Goal: Transaction & Acquisition: Book appointment/travel/reservation

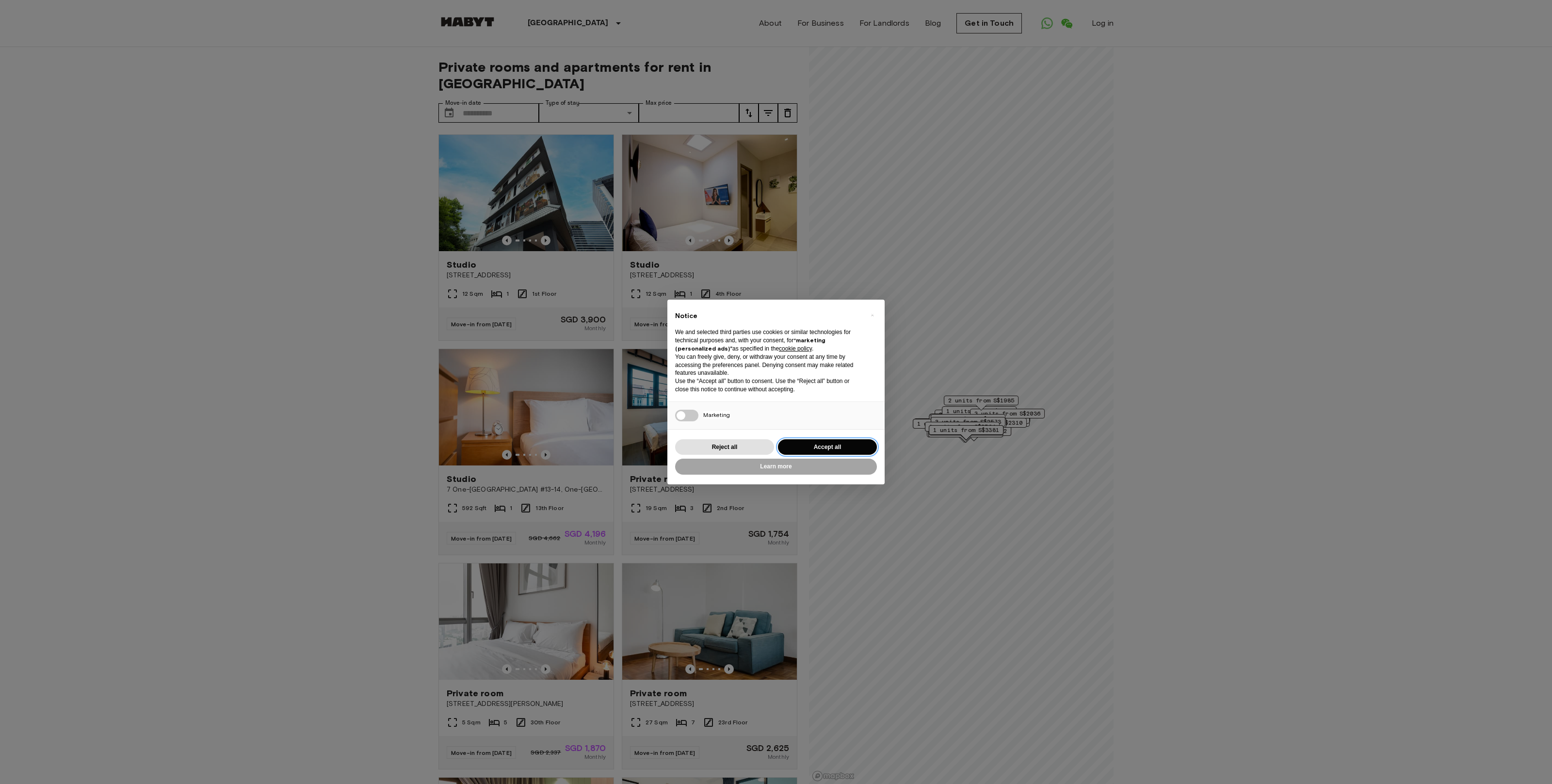
click at [804, 450] on button "Accept all" at bounding box center [827, 447] width 99 height 16
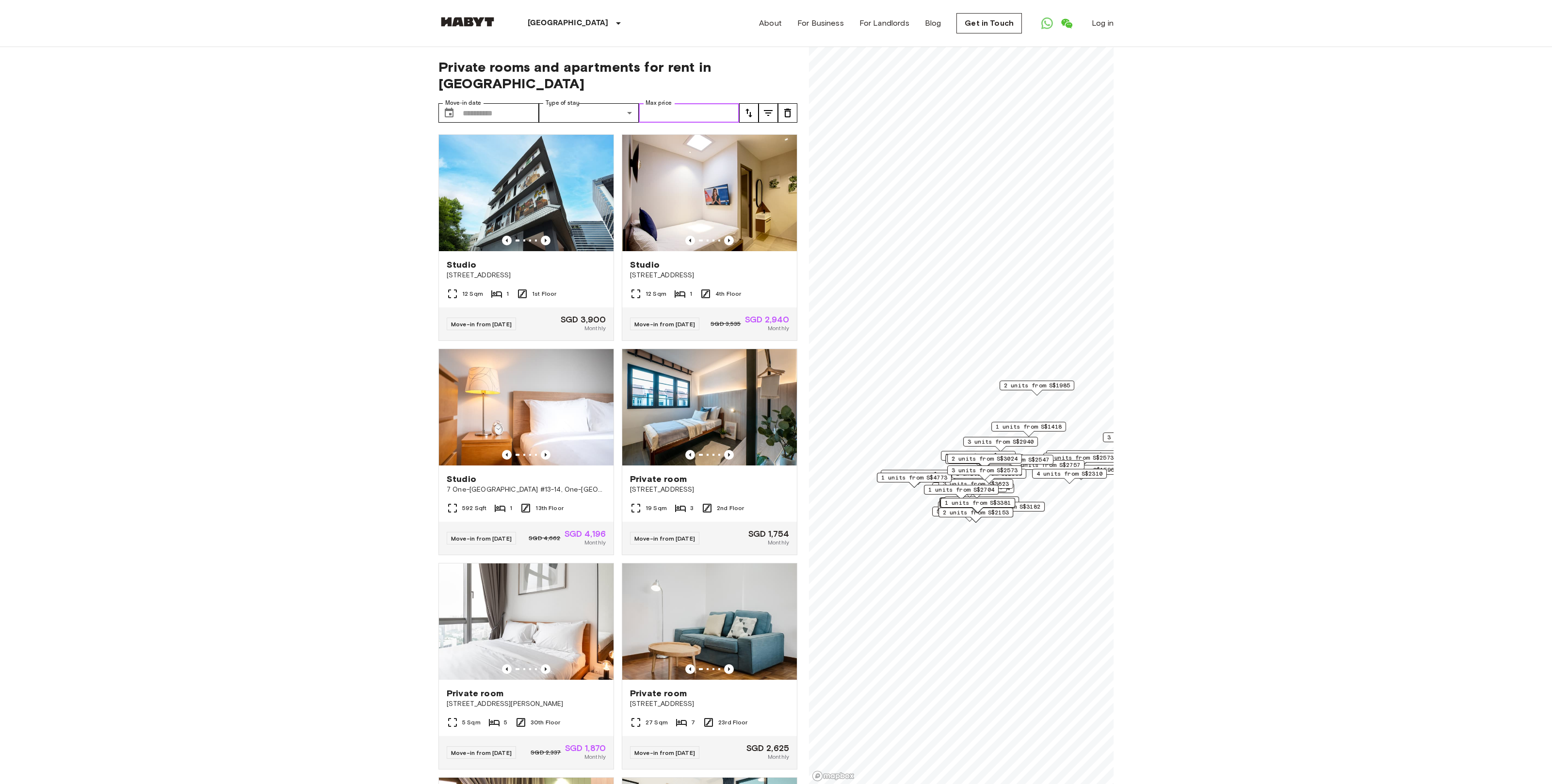
click at [691, 103] on input "Max price" at bounding box center [689, 113] width 101 height 19
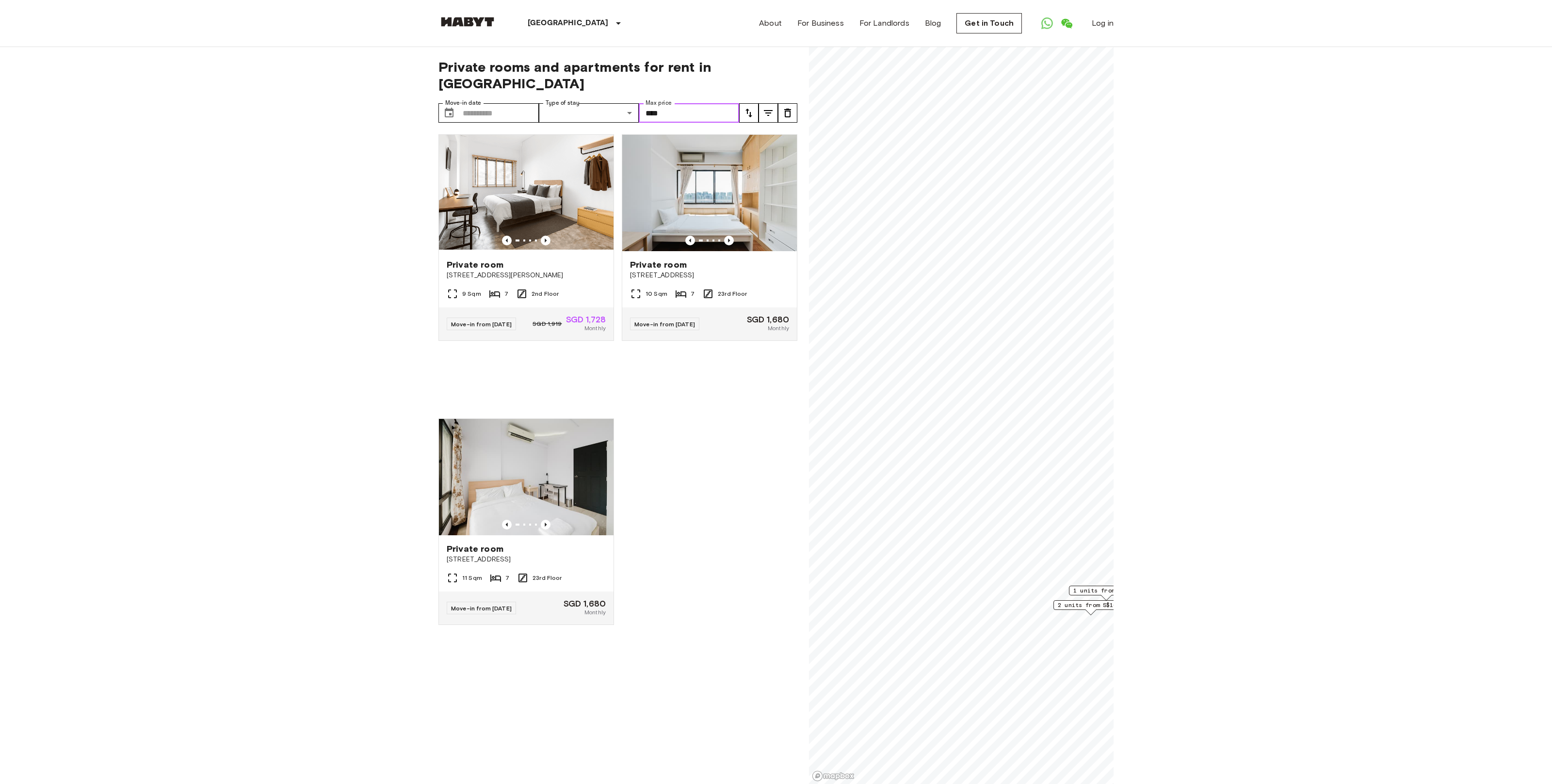
type input "****"
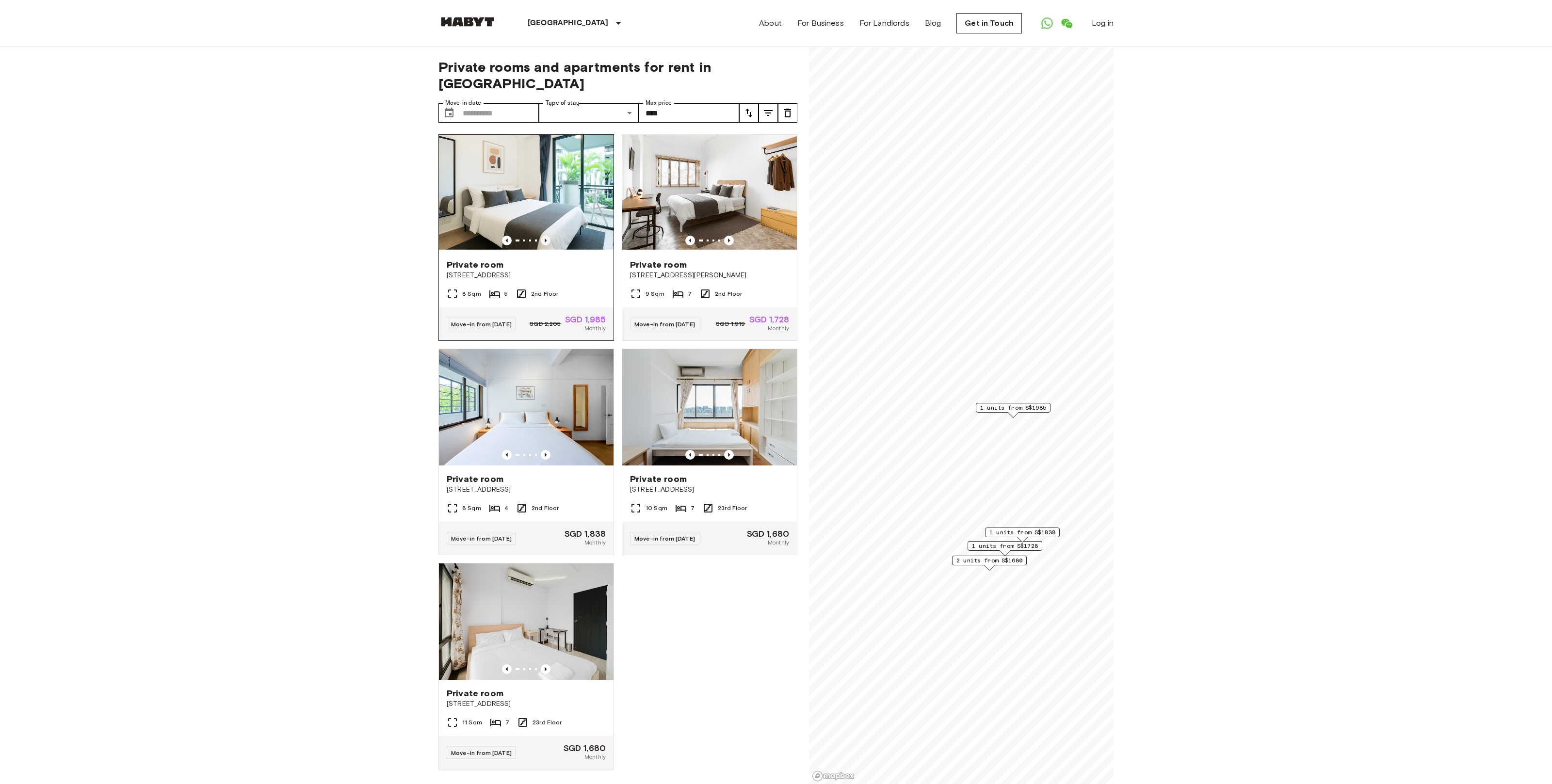
click at [546, 238] on icon "Previous image" at bounding box center [545, 240] width 2 height 4
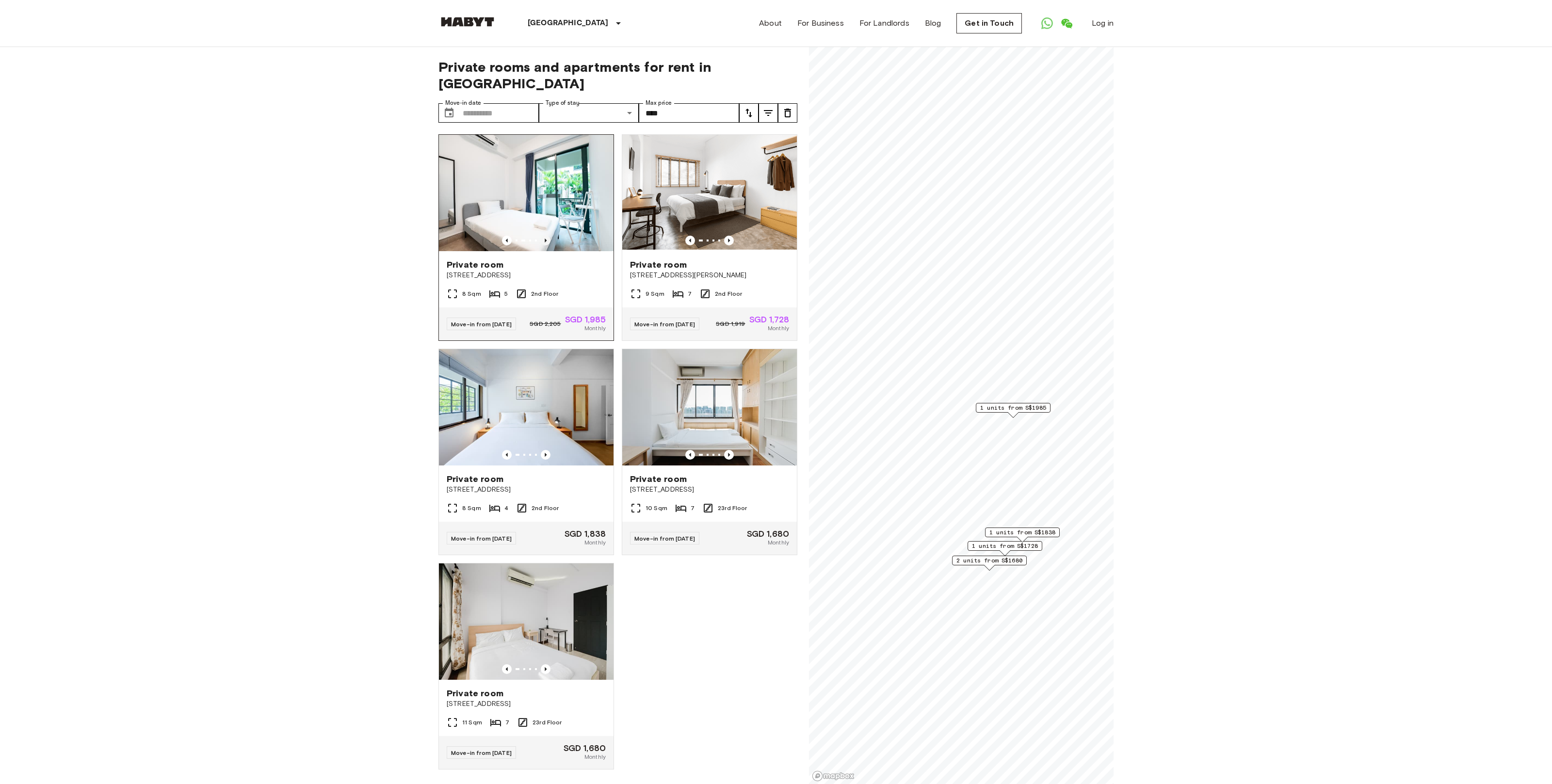
click at [546, 238] on icon "Previous image" at bounding box center [545, 240] width 2 height 4
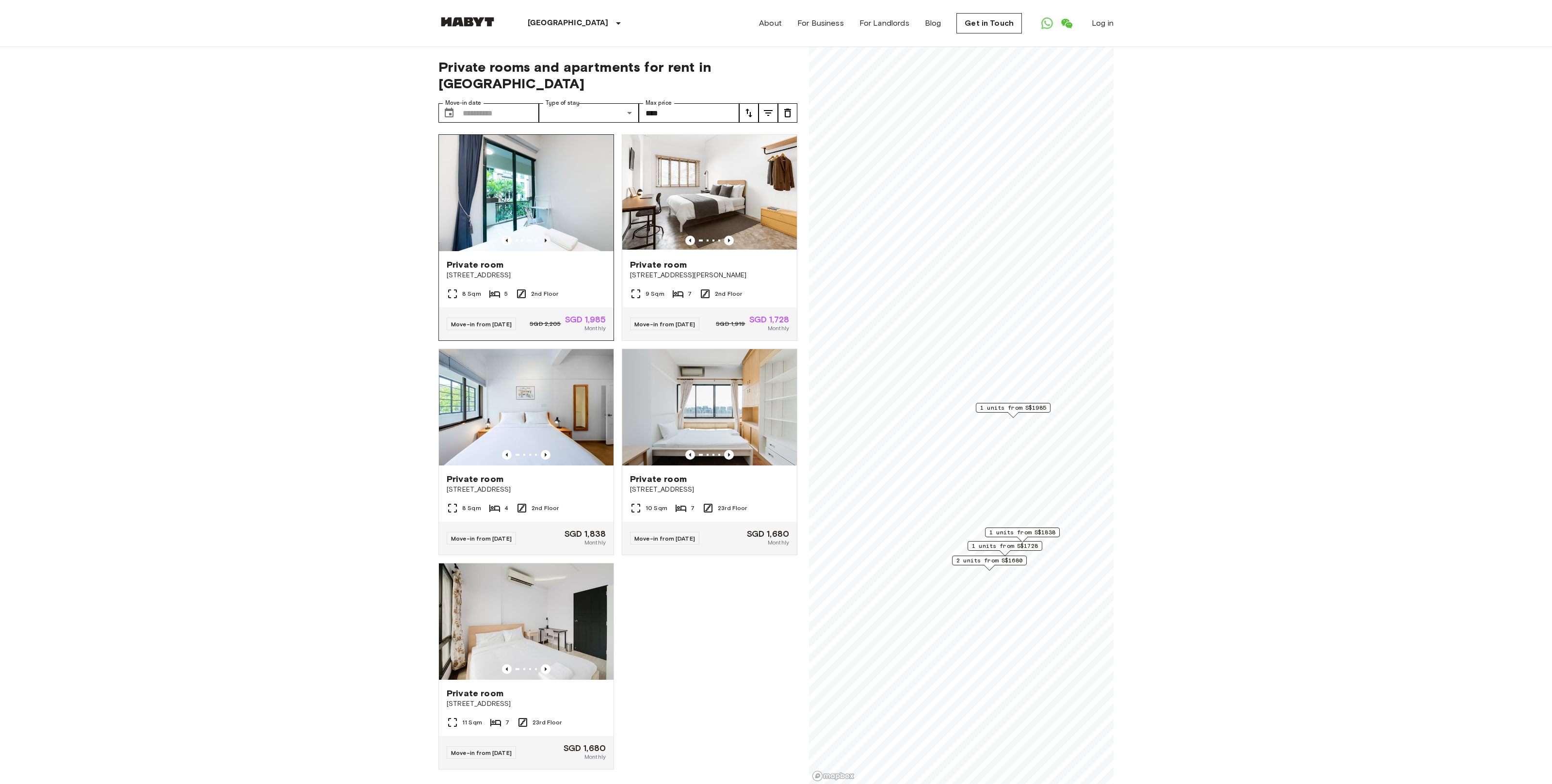
click at [546, 238] on icon "Previous image" at bounding box center [545, 240] width 2 height 4
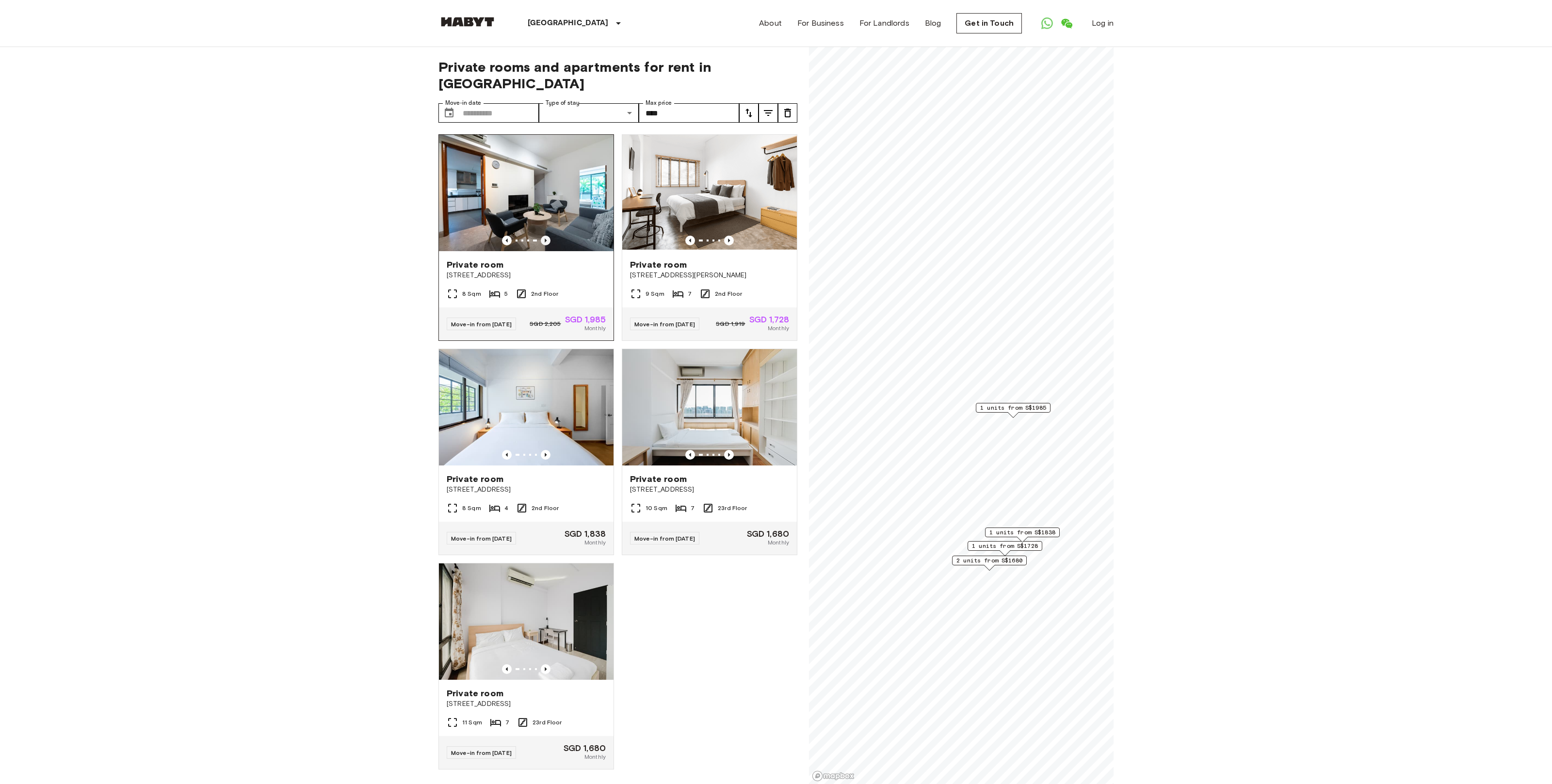
click at [546, 238] on icon "Previous image" at bounding box center [545, 240] width 2 height 4
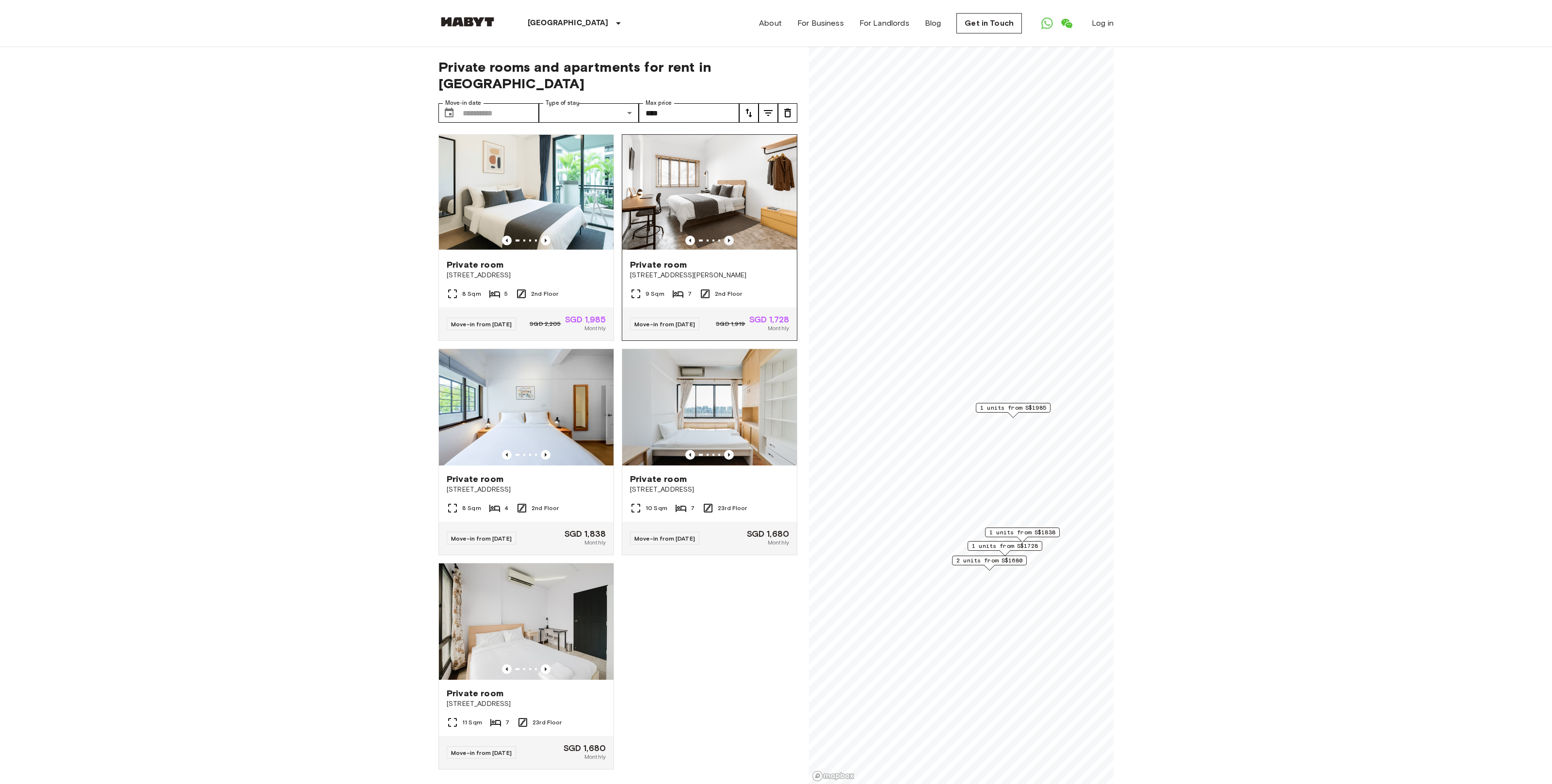
click at [728, 235] on icon "Previous image" at bounding box center [729, 240] width 10 height 10
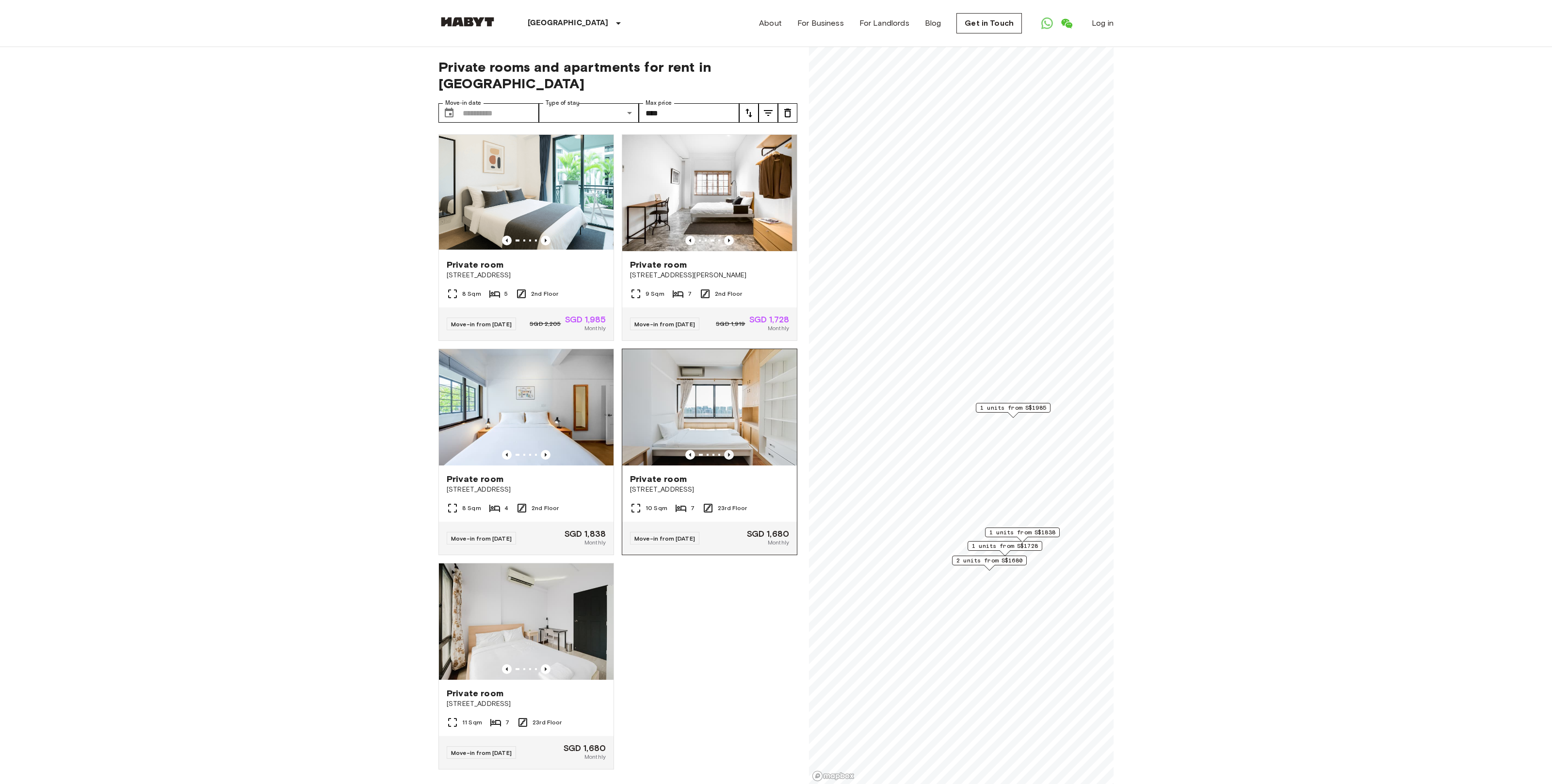
click at [728, 450] on icon "Previous image" at bounding box center [729, 455] width 10 height 10
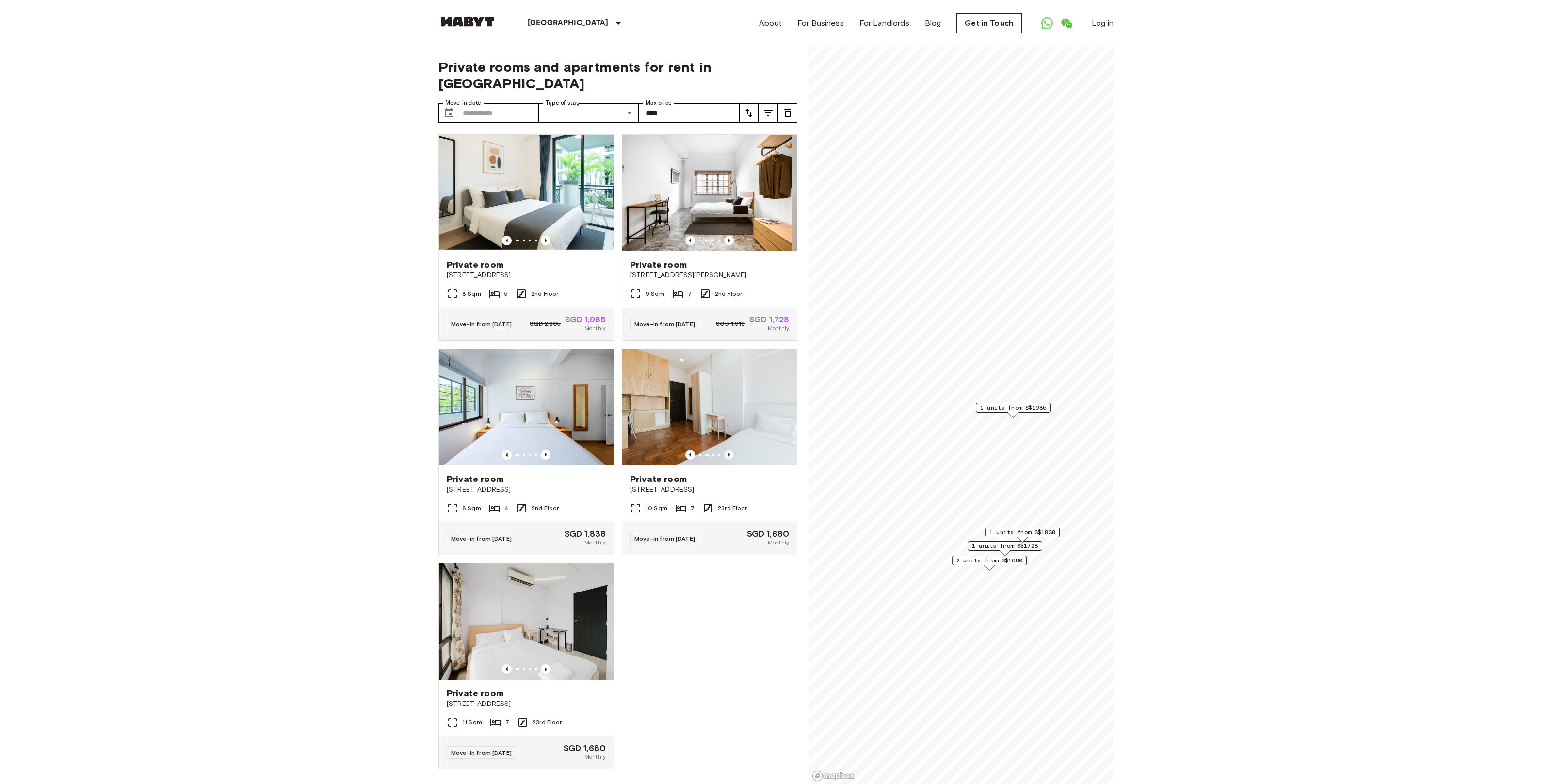
click at [728, 450] on icon "Previous image" at bounding box center [729, 455] width 10 height 10
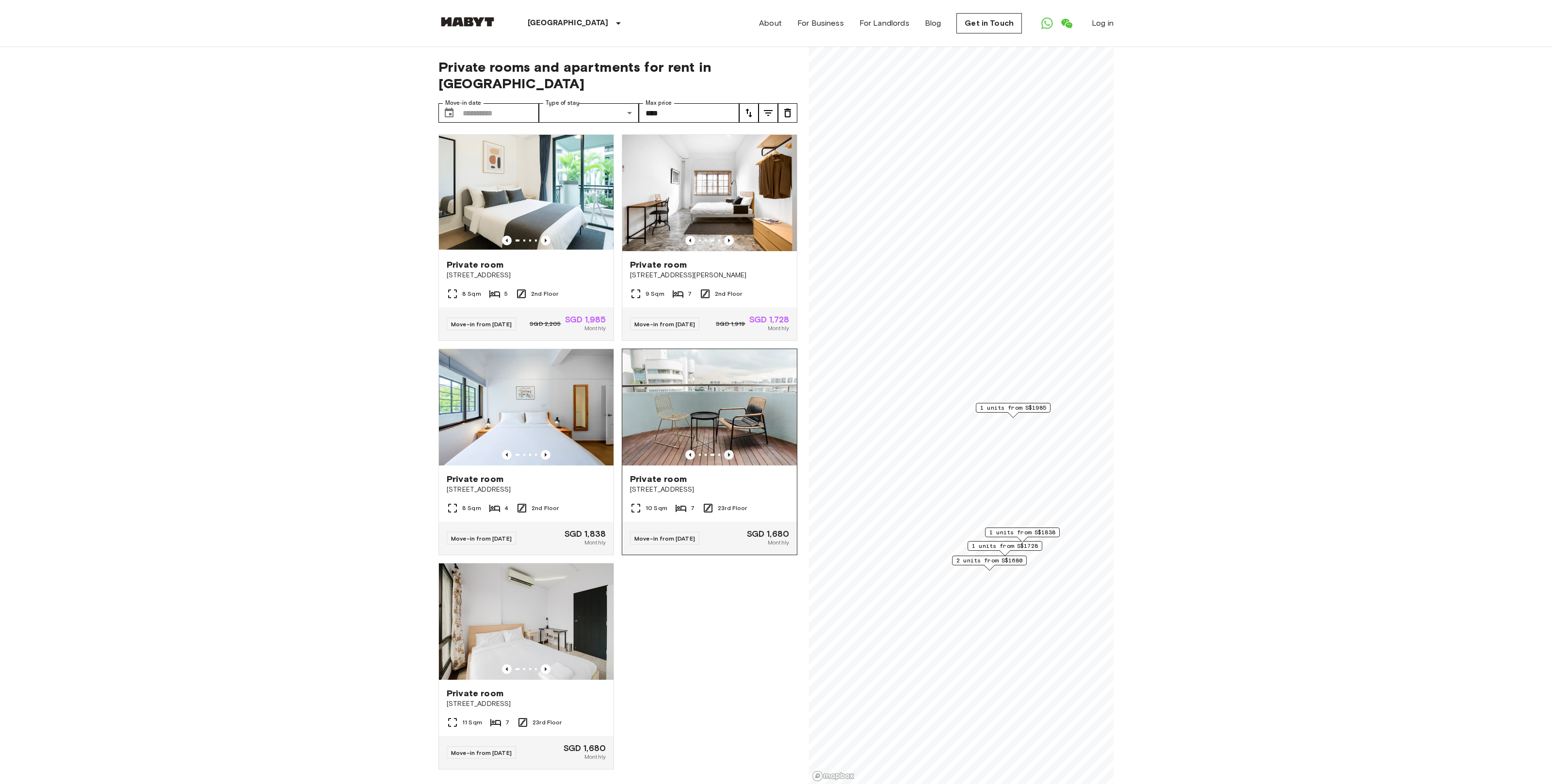
click at [728, 450] on icon "Previous image" at bounding box center [729, 455] width 10 height 10
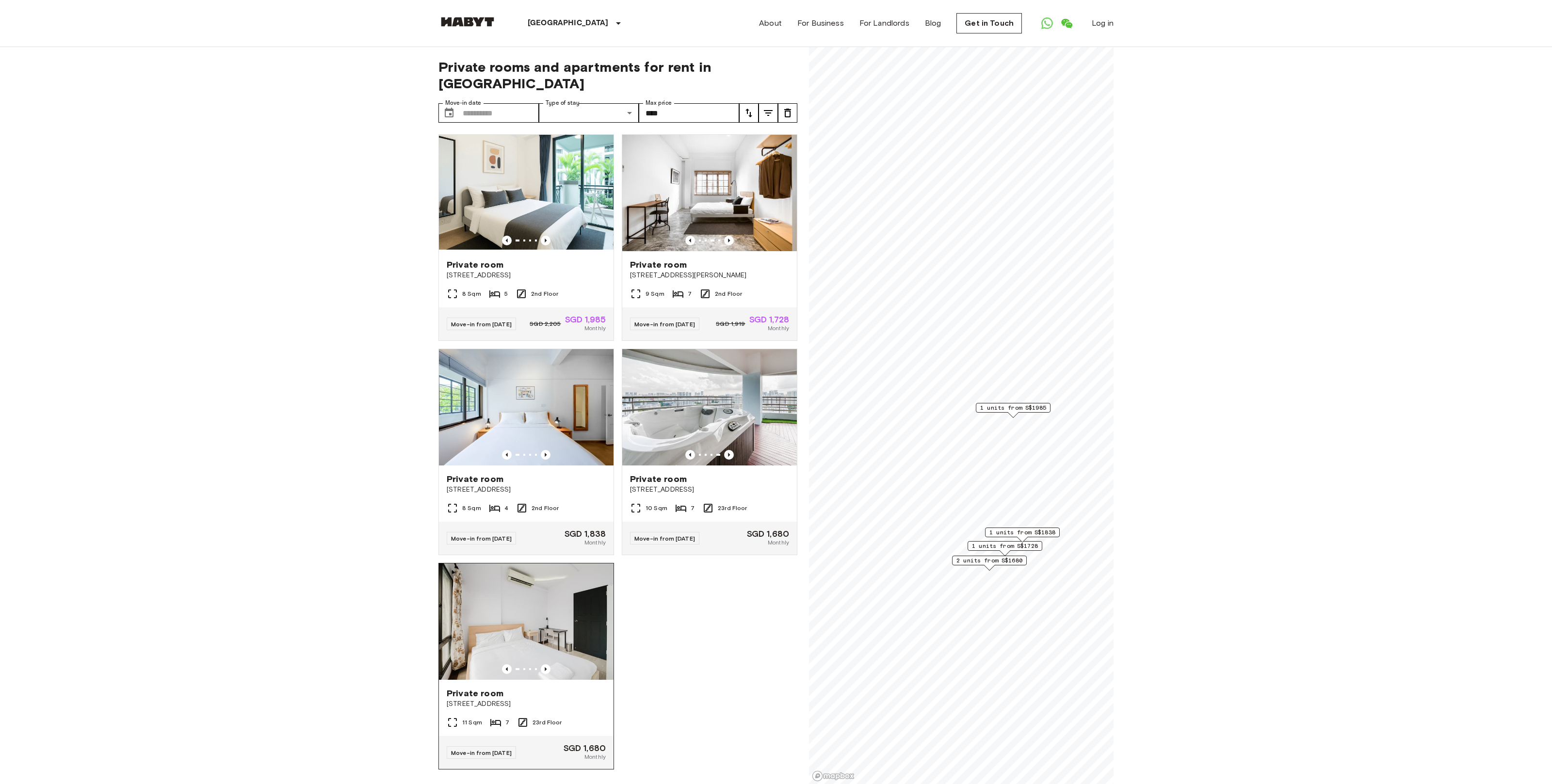
click at [542, 609] on img at bounding box center [527, 621] width 175 height 116
click at [989, 561] on span "2 units from S$1680" at bounding box center [989, 560] width 66 height 8
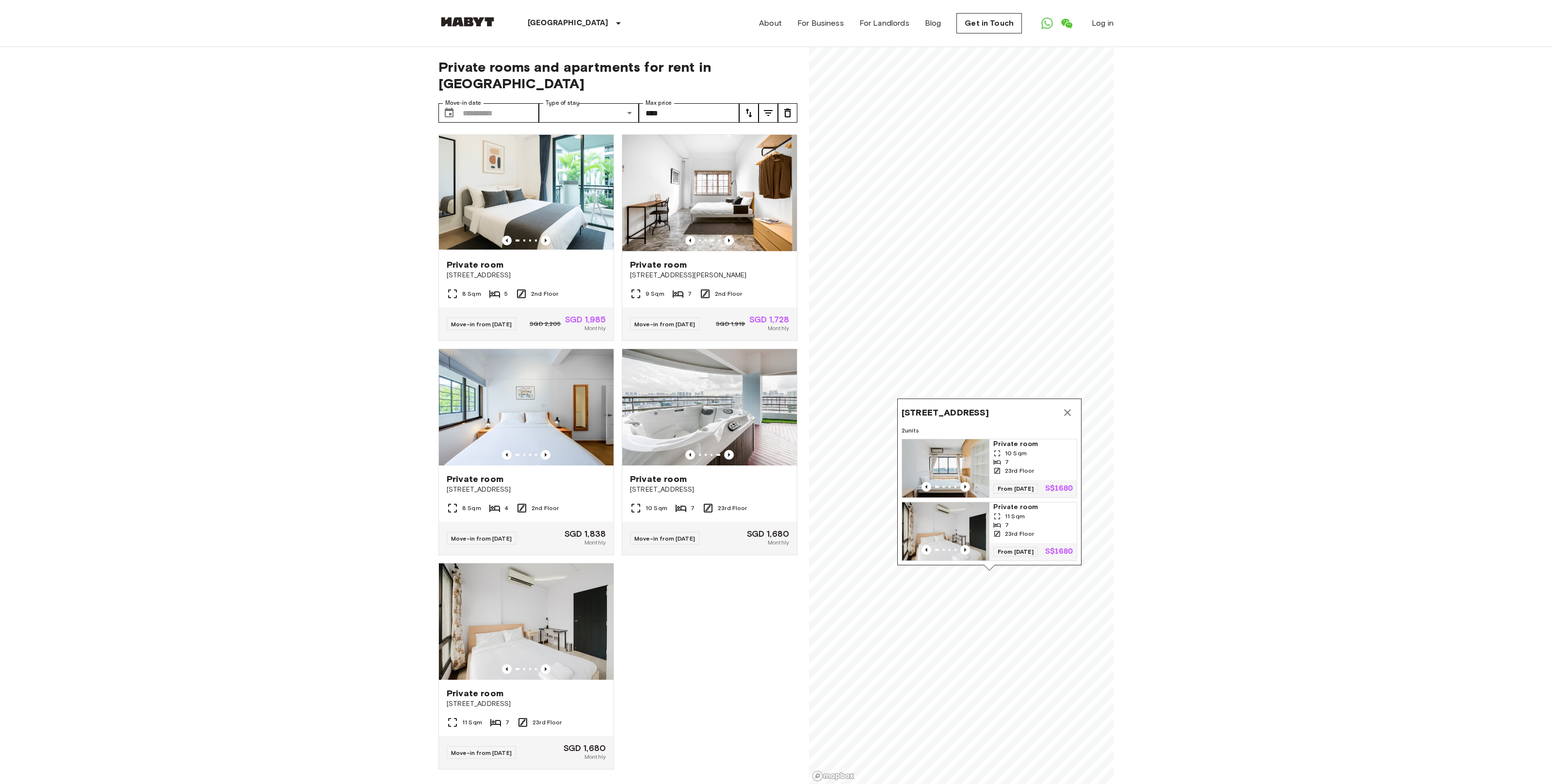
click at [1073, 403] on button "Map marker" at bounding box center [1068, 412] width 19 height 19
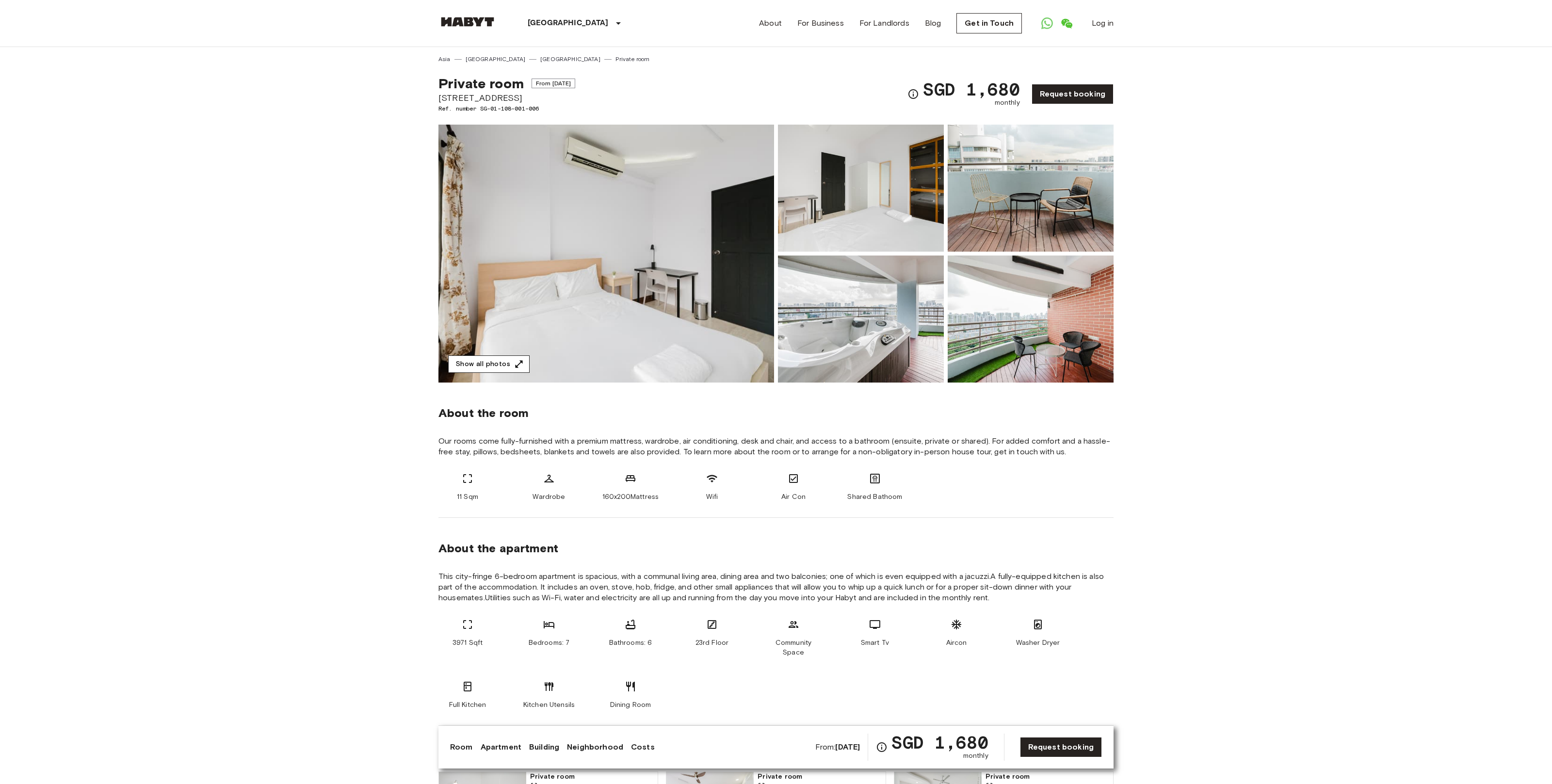
click at [499, 363] on button "Show all photos" at bounding box center [489, 364] width 81 height 18
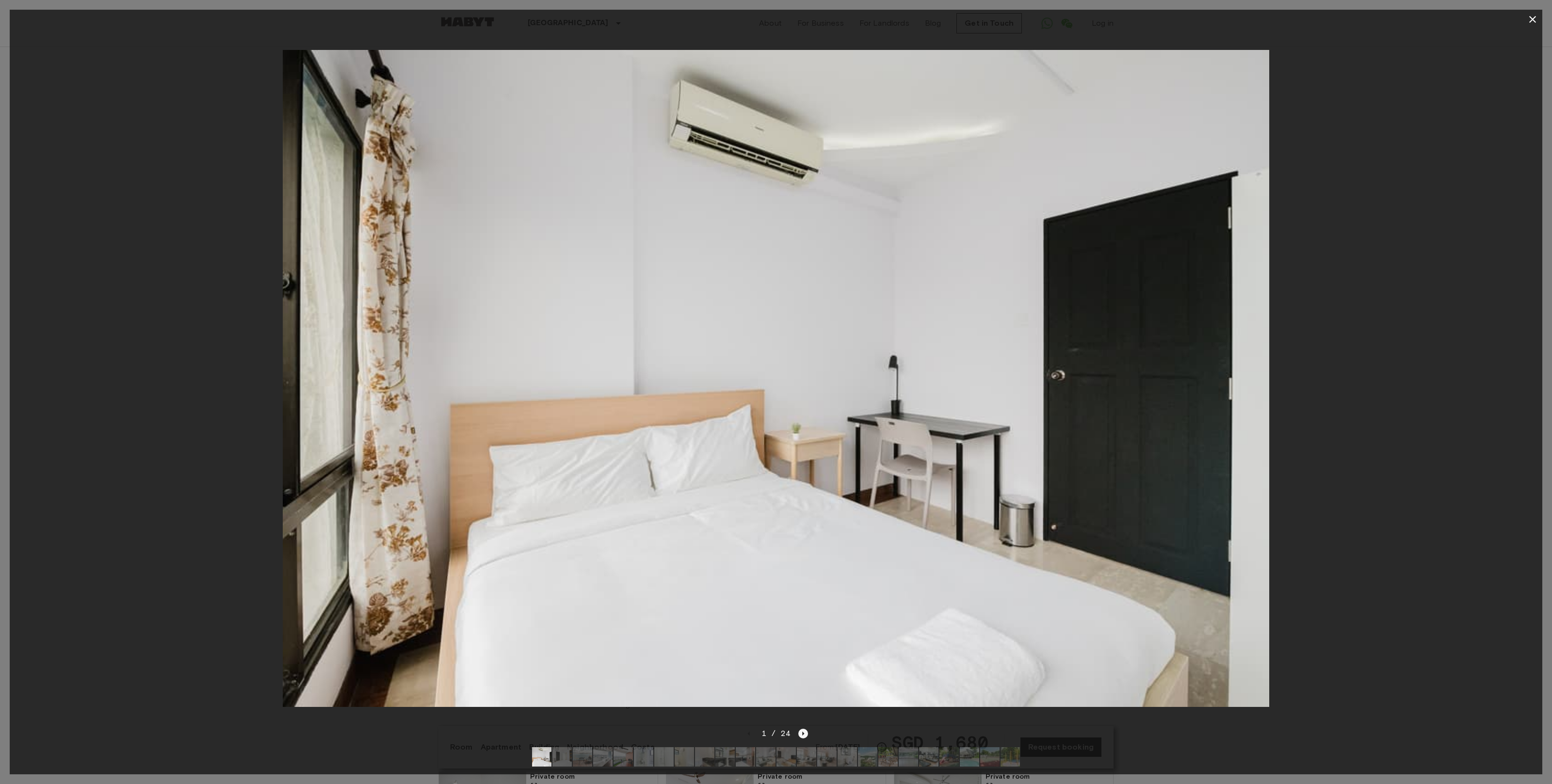
click at [807, 732] on icon "Next image" at bounding box center [803, 733] width 10 height 10
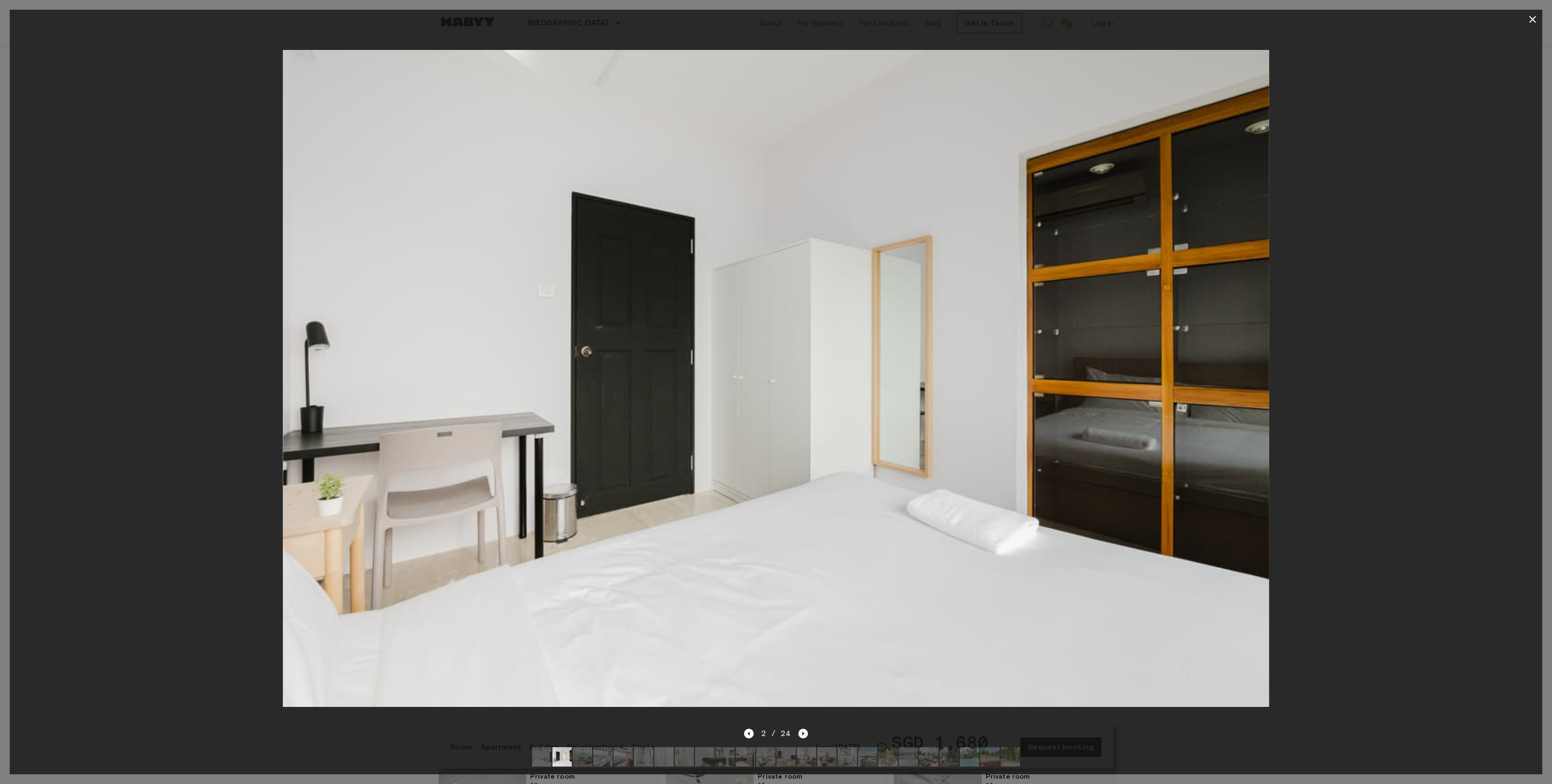
click at [807, 732] on icon "Next image" at bounding box center [803, 733] width 10 height 10
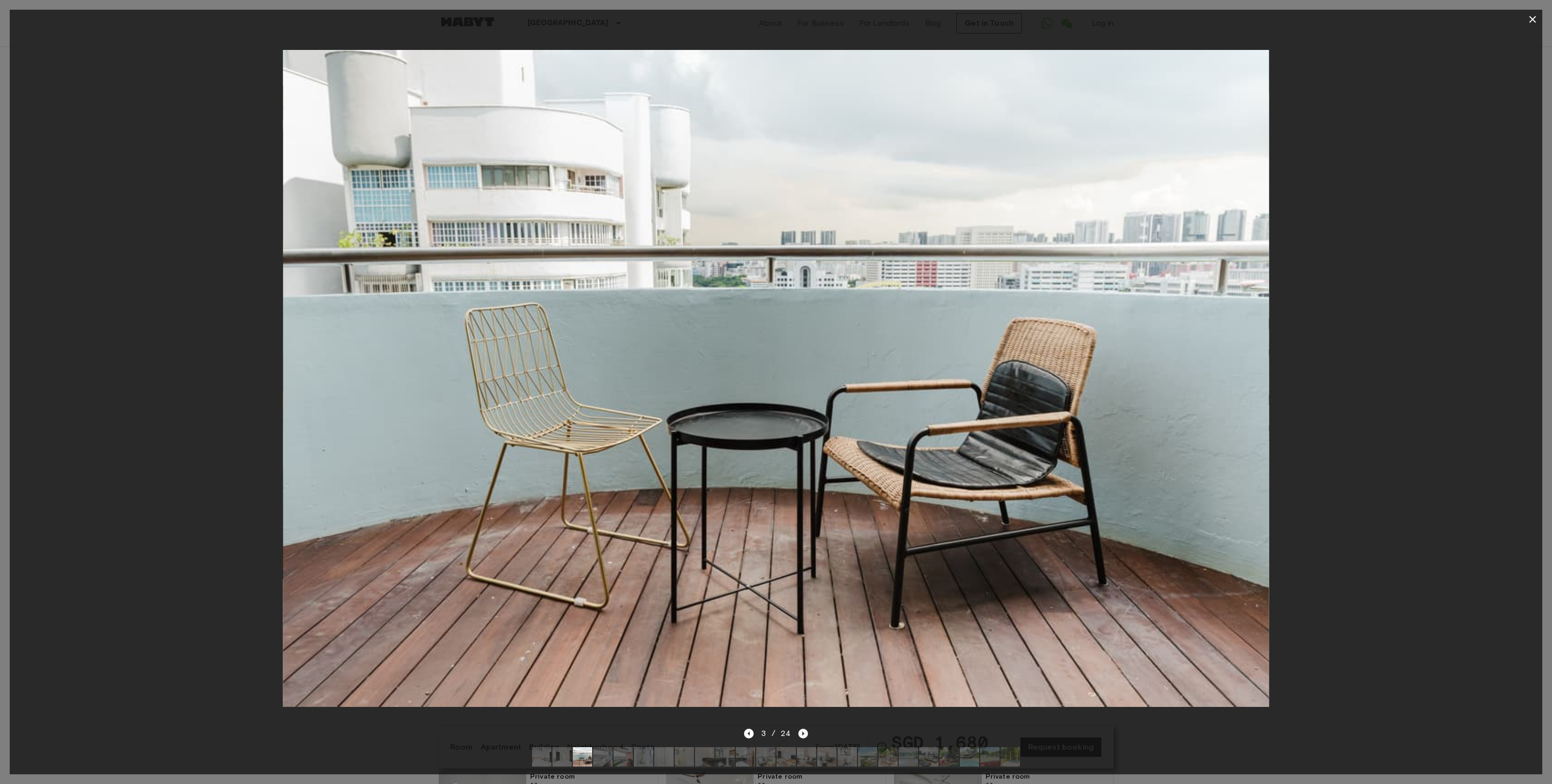
click at [807, 732] on icon "Next image" at bounding box center [803, 733] width 10 height 10
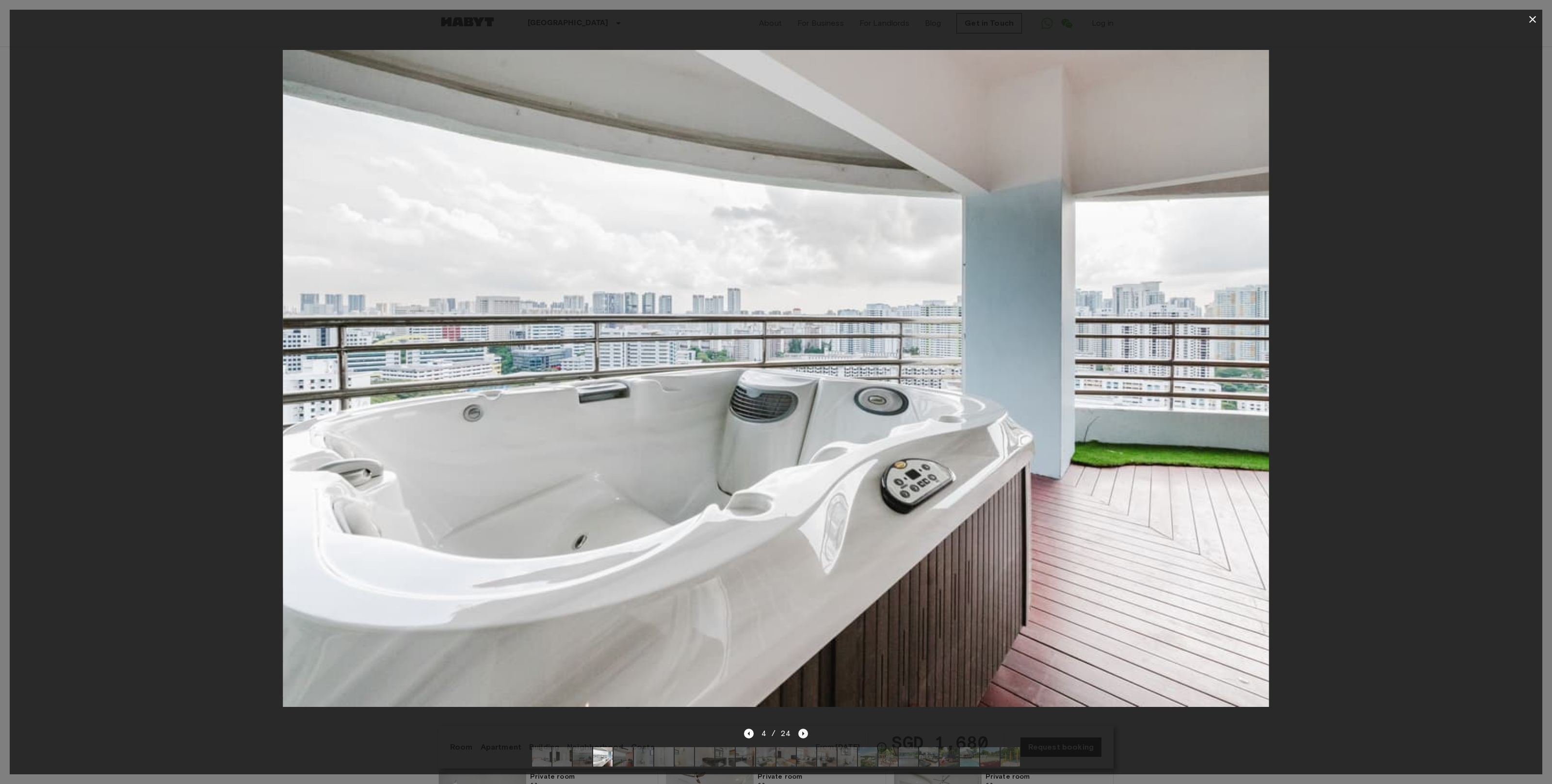
click at [807, 732] on icon "Next image" at bounding box center [803, 733] width 10 height 10
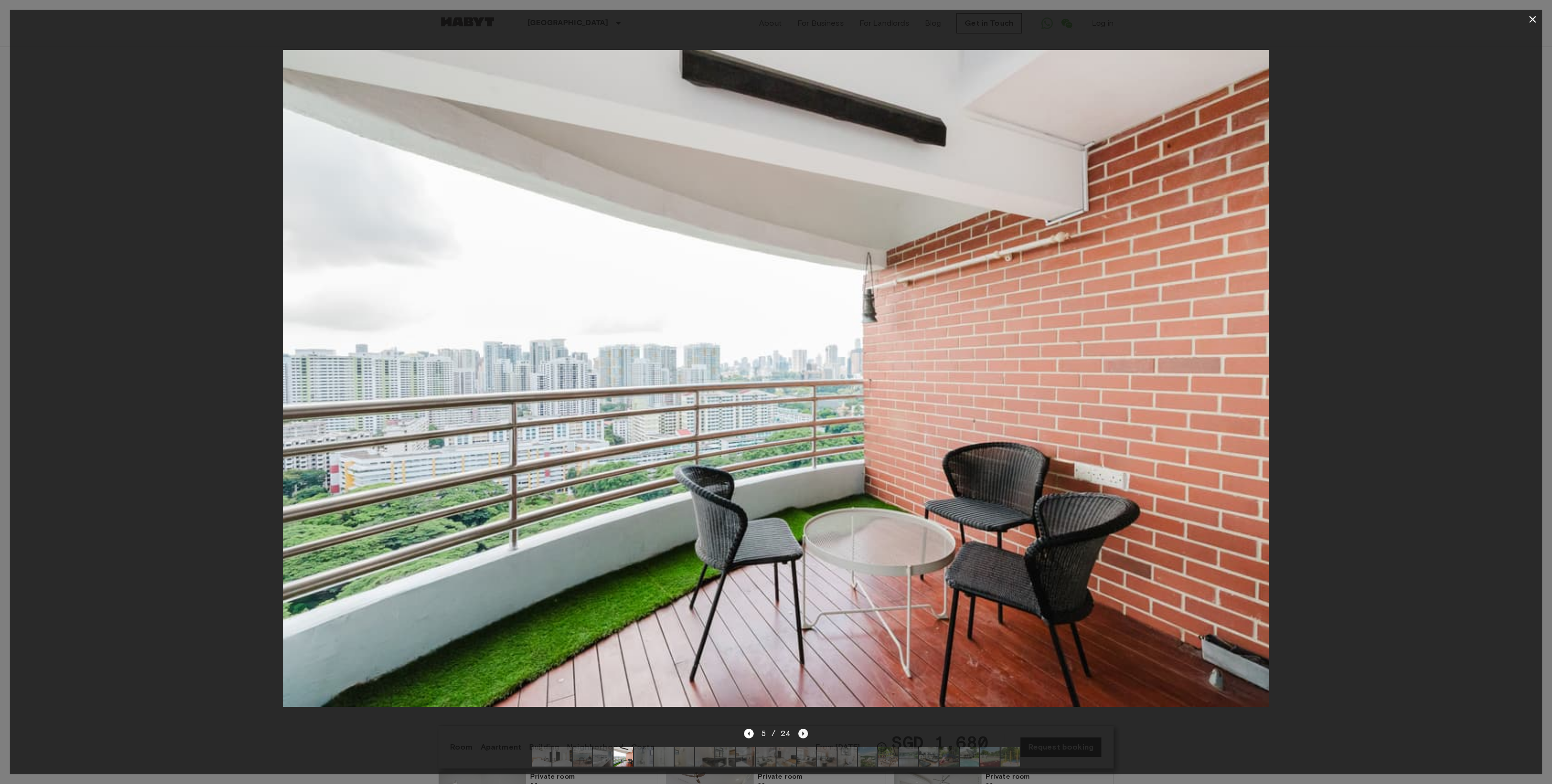
click at [807, 732] on icon "Next image" at bounding box center [803, 733] width 10 height 10
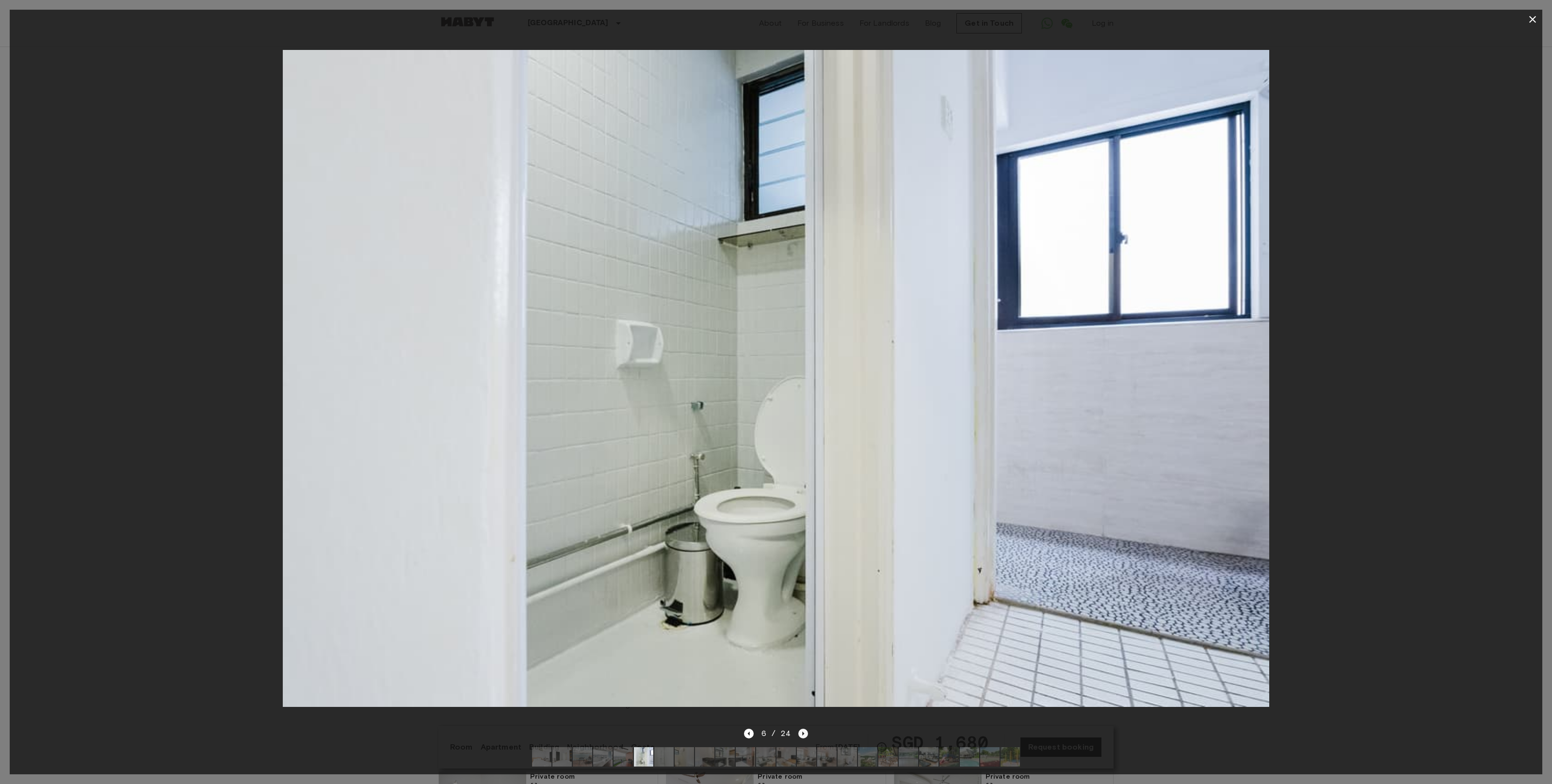
click at [807, 732] on icon "Next image" at bounding box center [803, 733] width 10 height 10
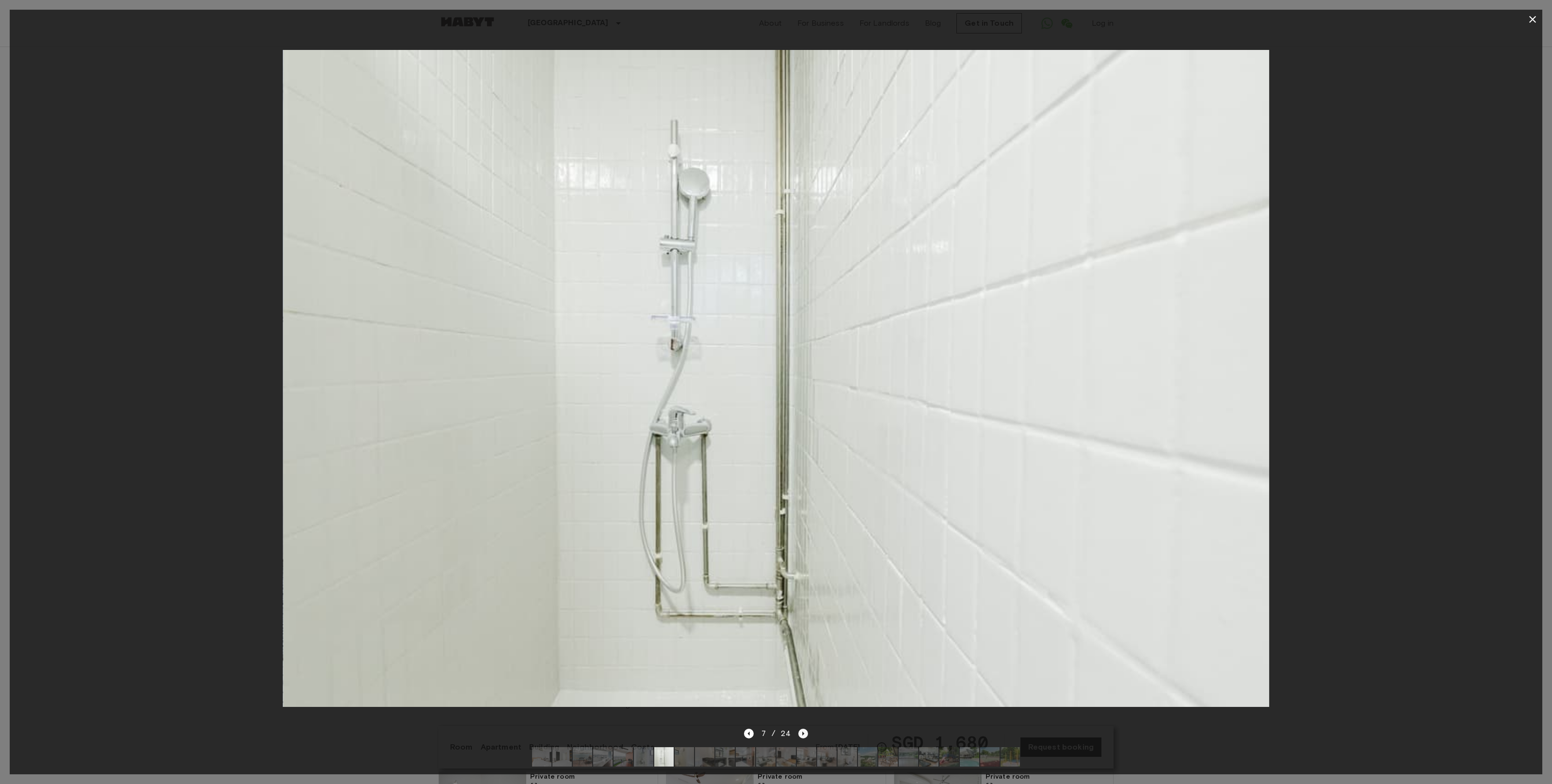
click at [807, 732] on icon "Next image" at bounding box center [803, 733] width 10 height 10
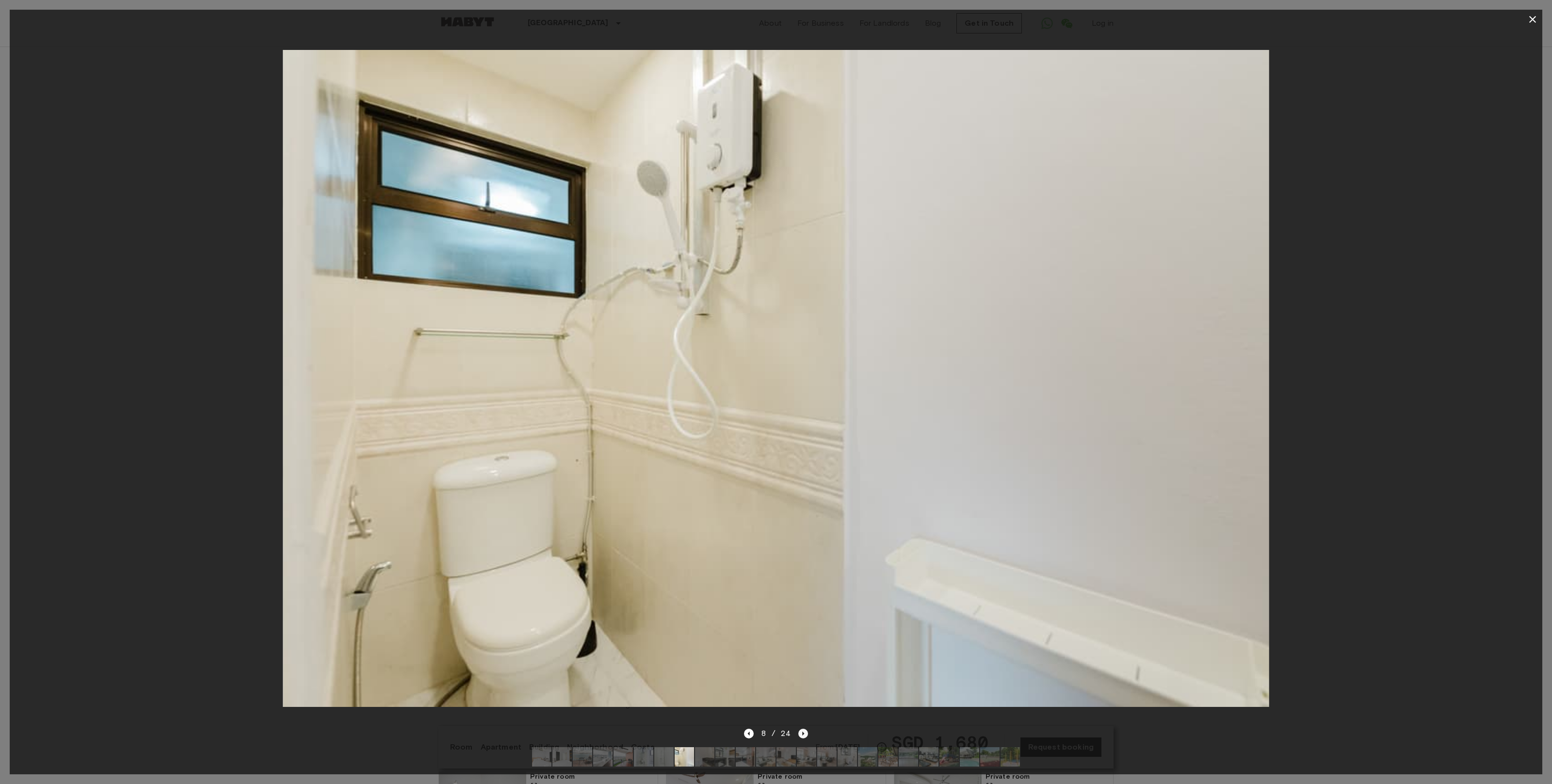
click at [807, 732] on icon "Next image" at bounding box center [803, 733] width 10 height 10
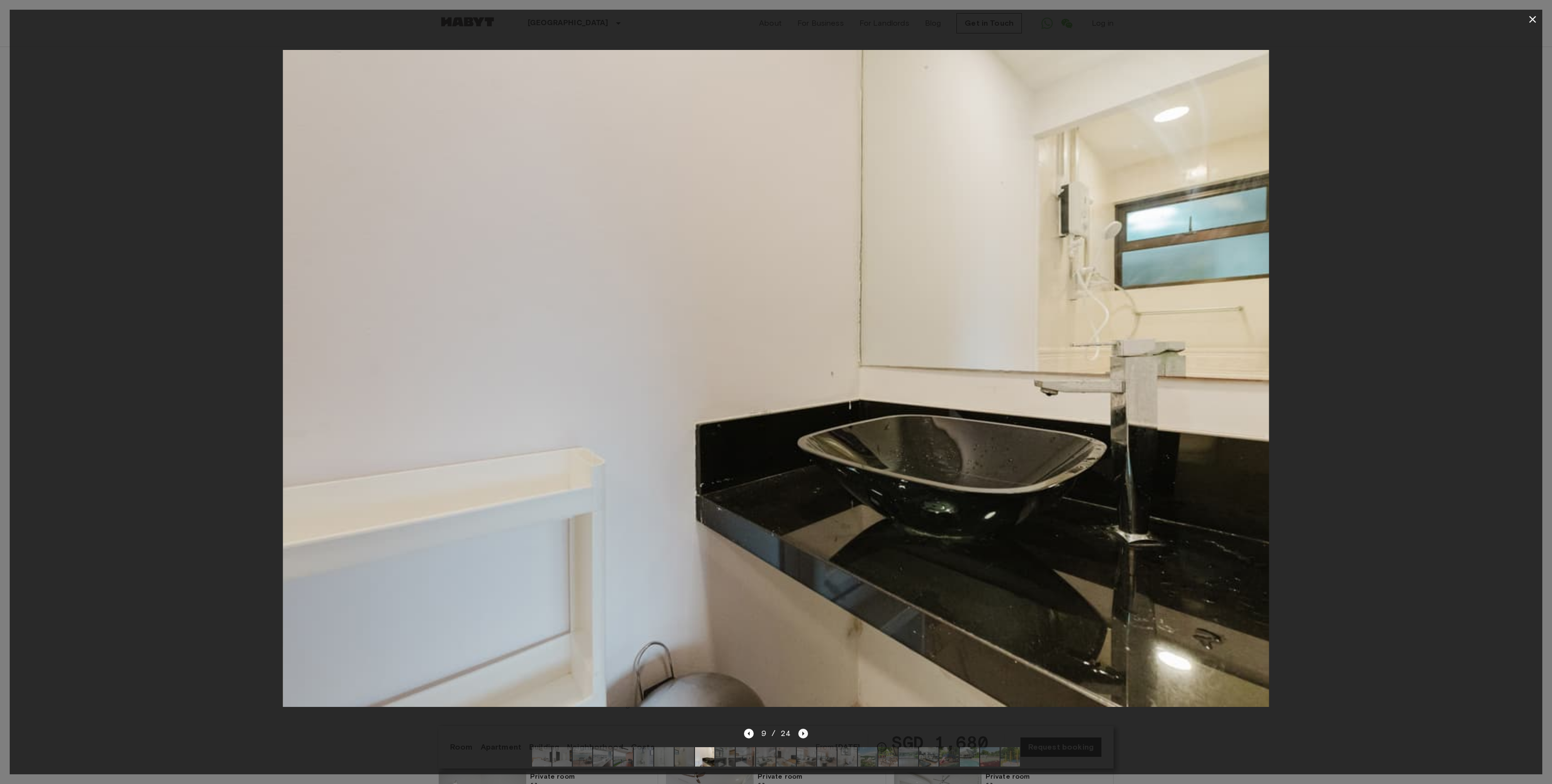
click at [807, 732] on icon "Next image" at bounding box center [803, 733] width 10 height 10
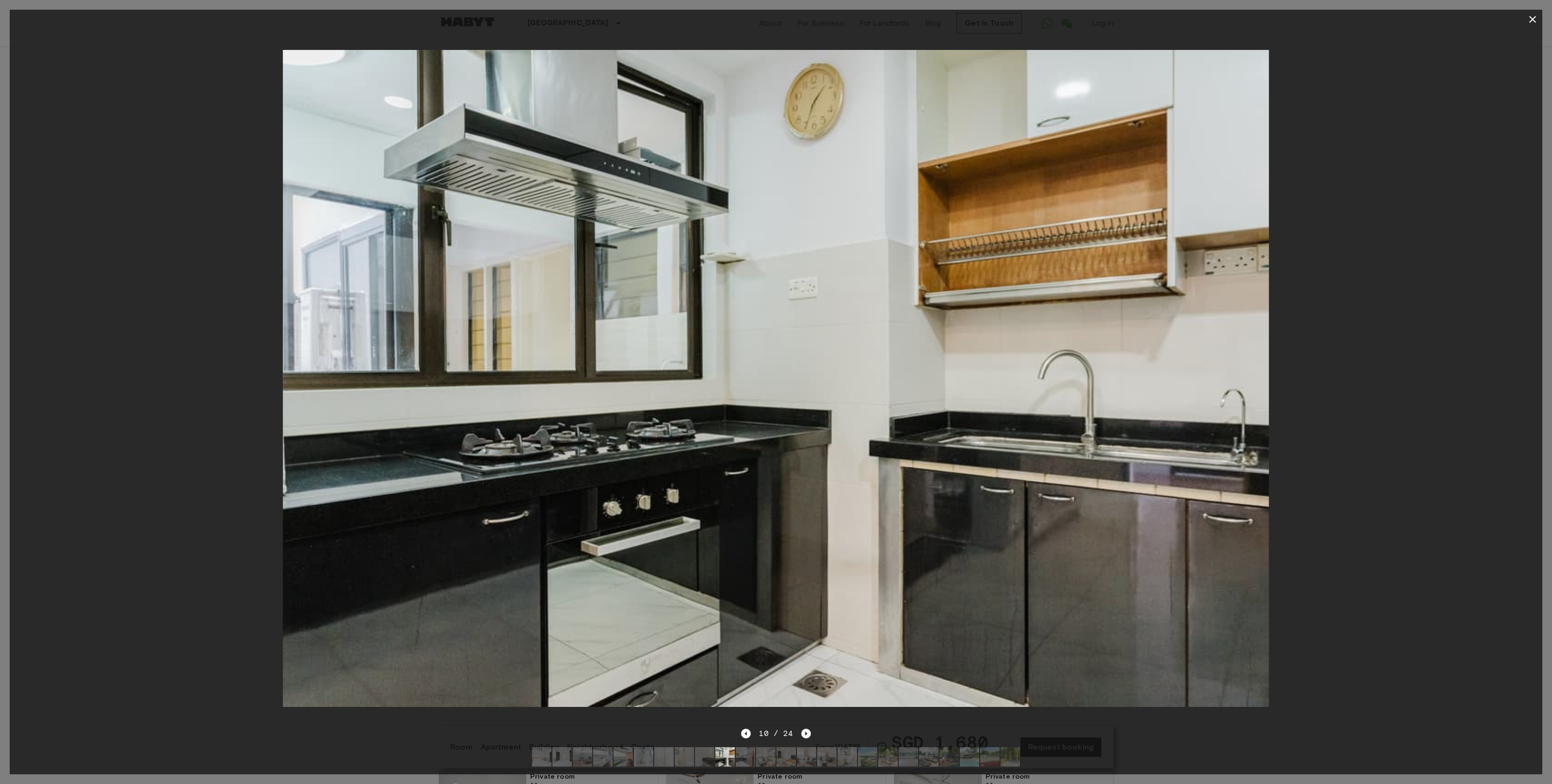
click at [807, 732] on icon "Next image" at bounding box center [806, 733] width 10 height 10
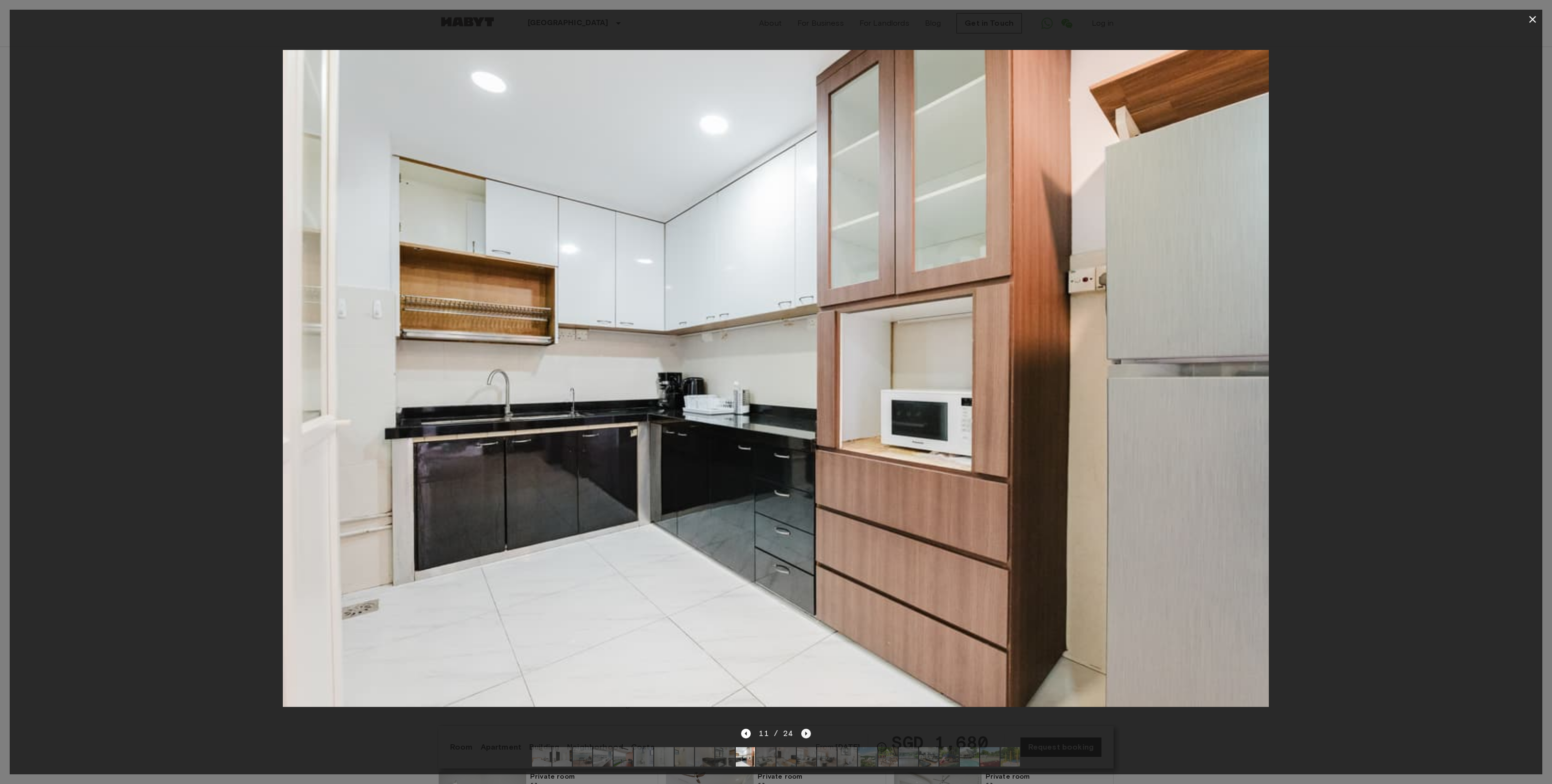
click at [807, 732] on icon "Next image" at bounding box center [806, 733] width 10 height 10
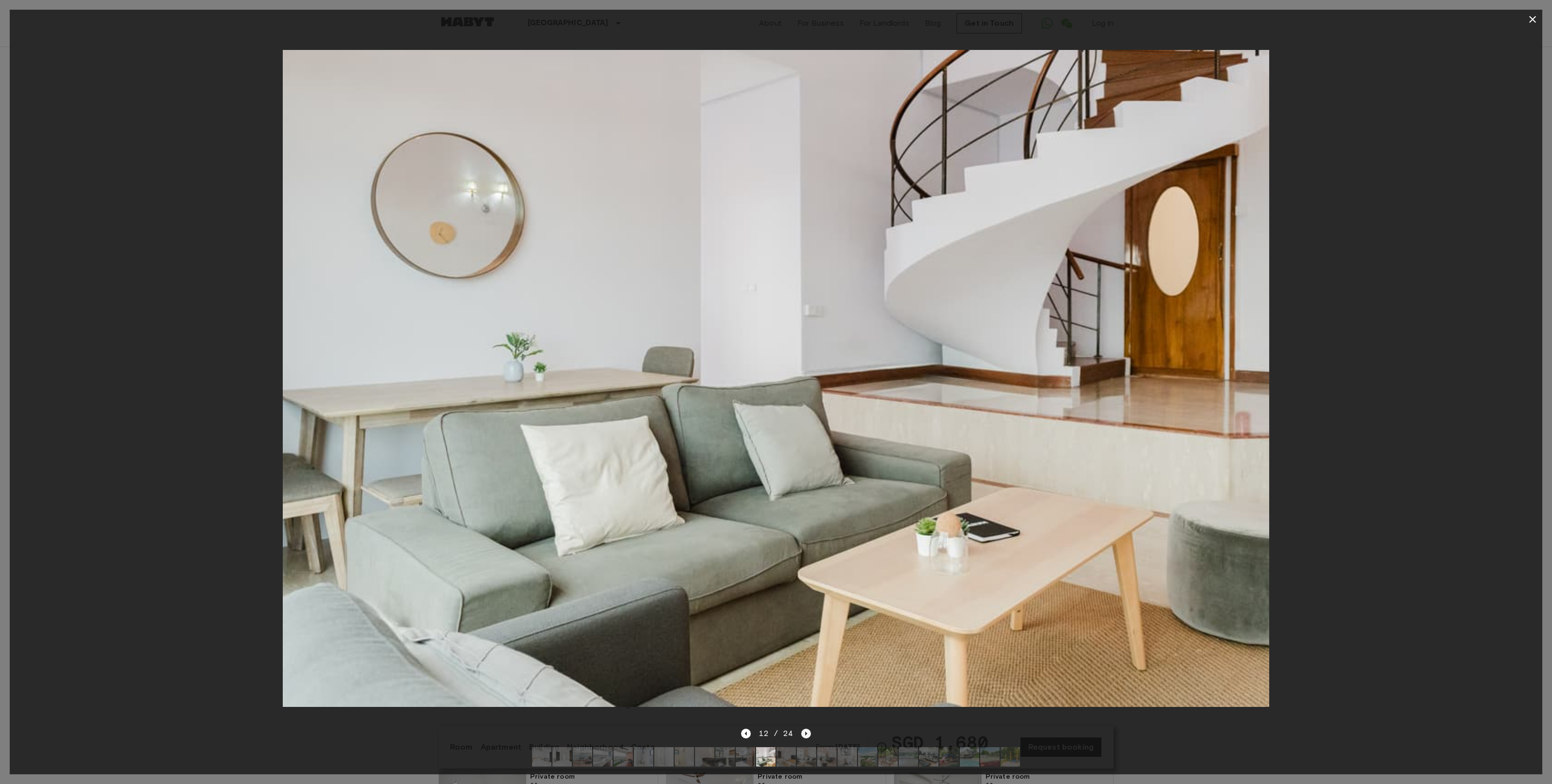
click at [807, 732] on icon "Next image" at bounding box center [806, 733] width 10 height 10
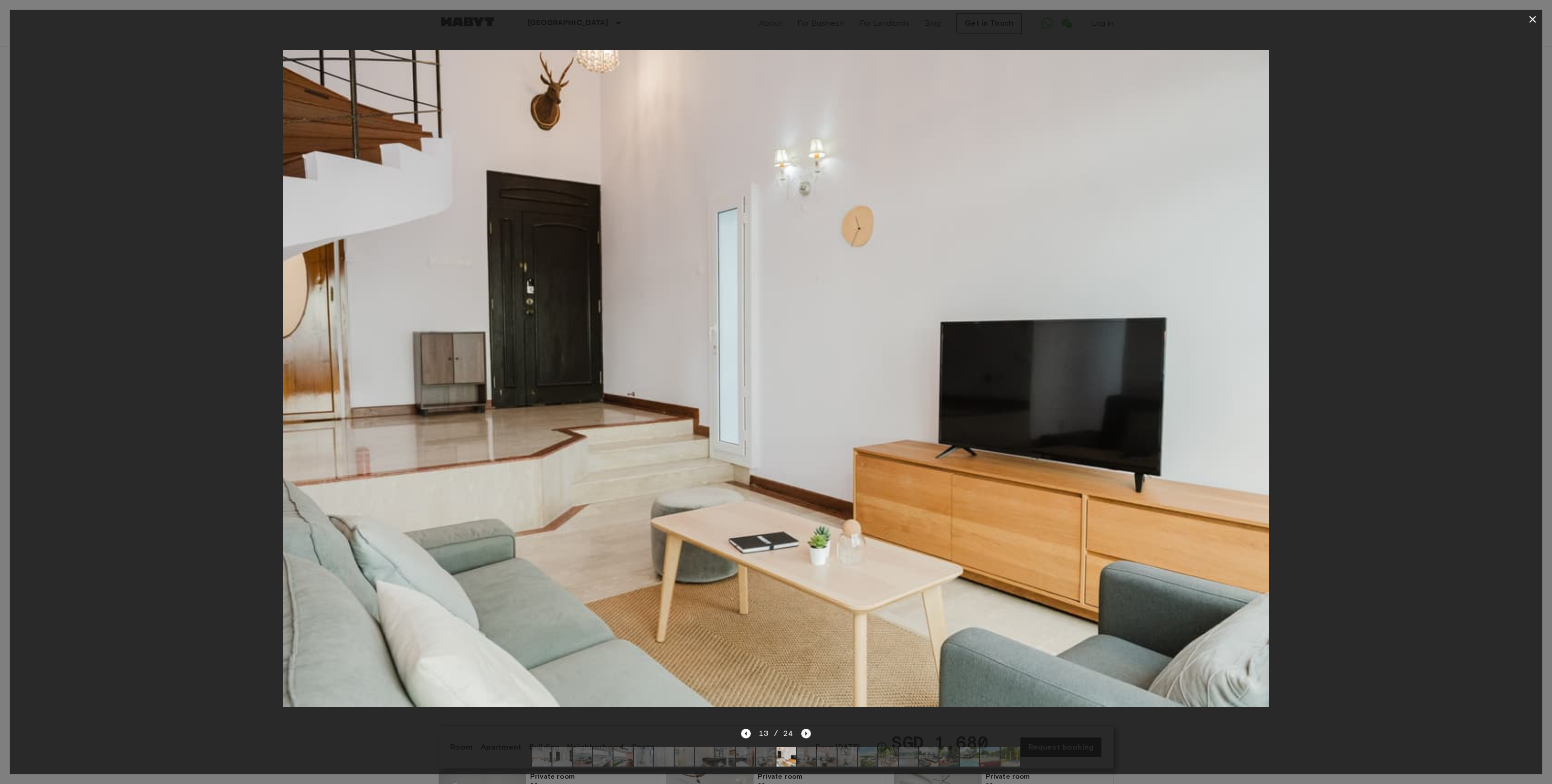
click at [807, 732] on icon "Next image" at bounding box center [806, 733] width 10 height 10
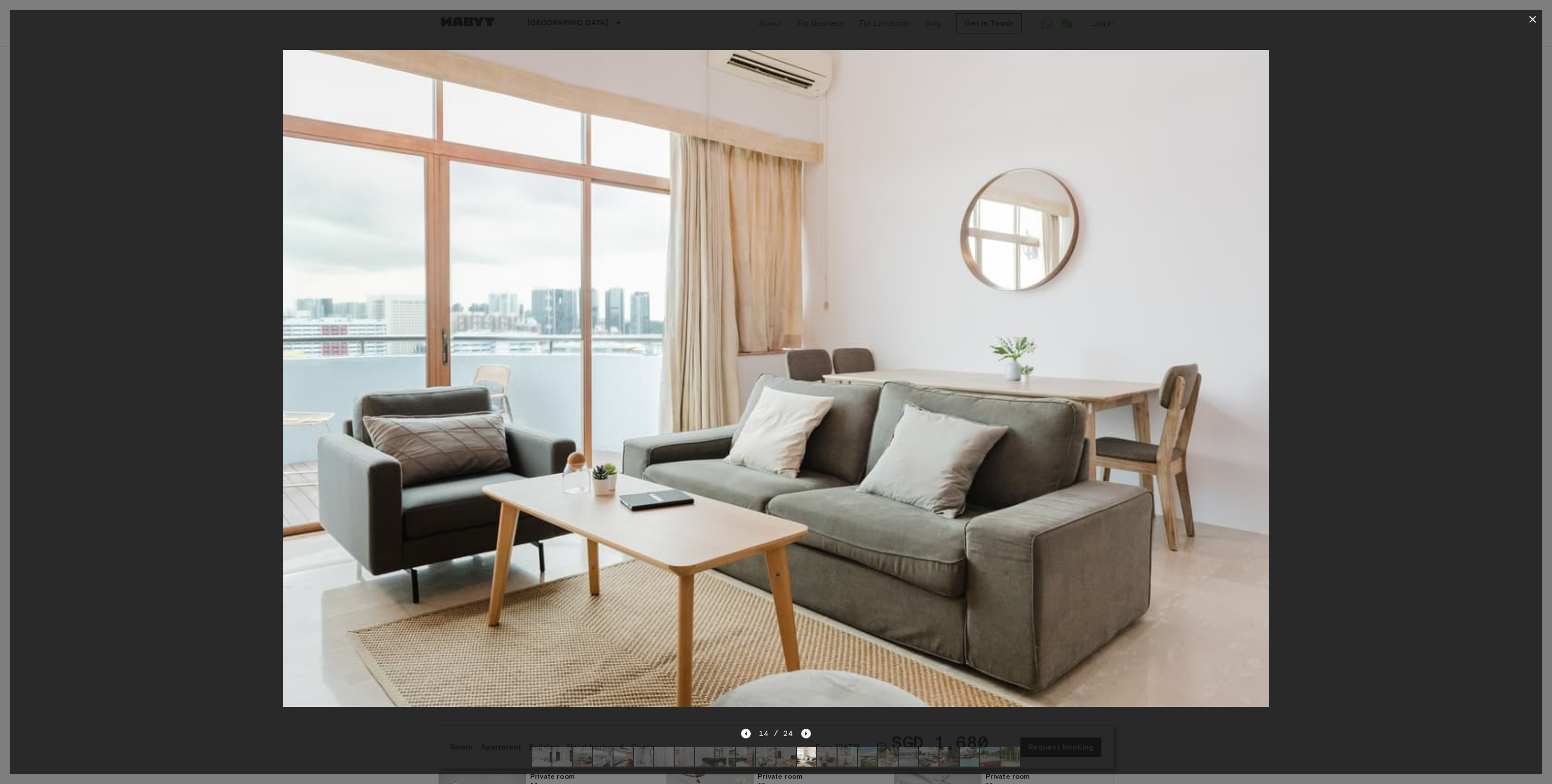
click at [807, 732] on icon "Next image" at bounding box center [806, 733] width 10 height 10
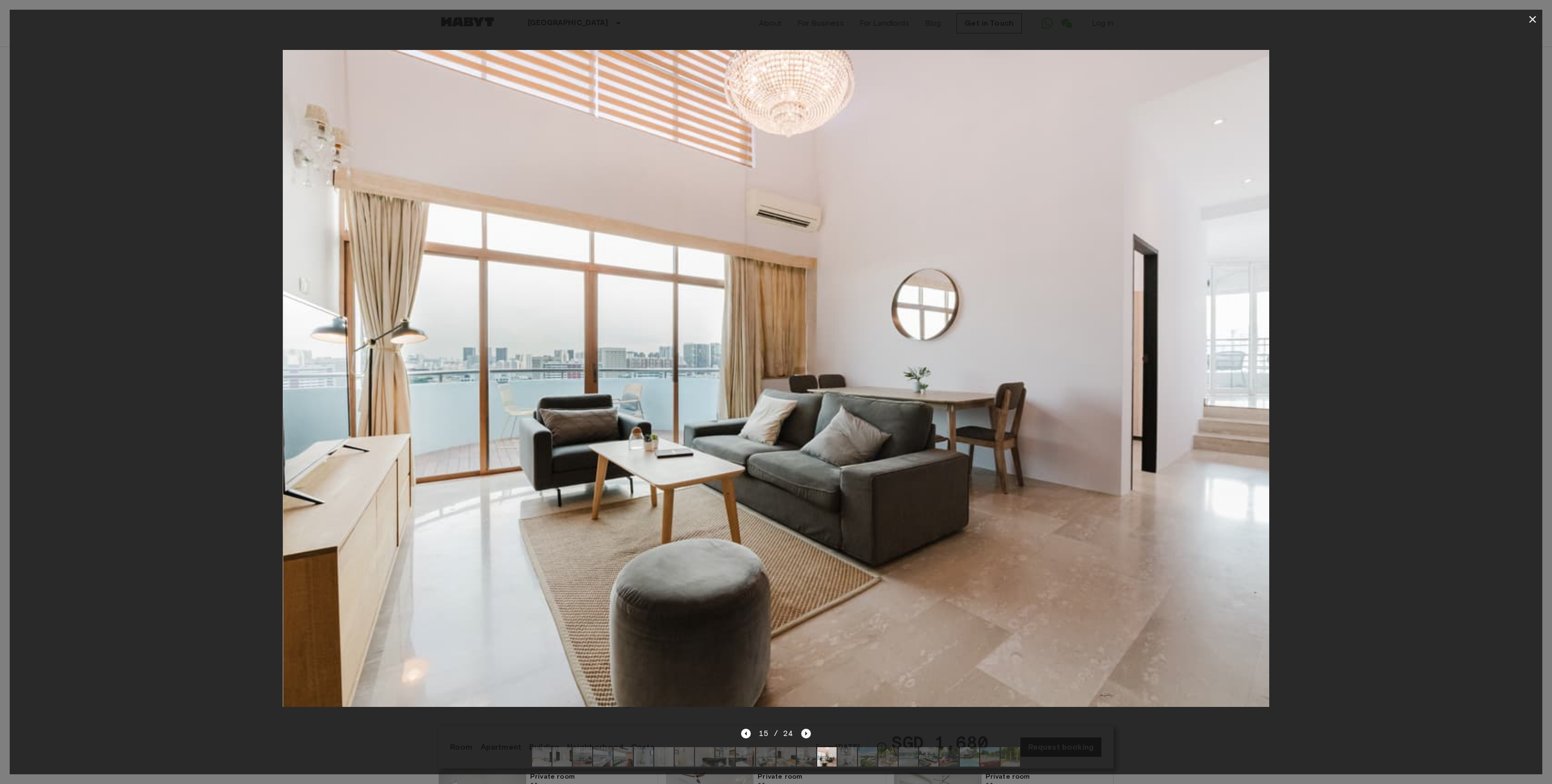
click at [807, 732] on icon "Next image" at bounding box center [806, 733] width 10 height 10
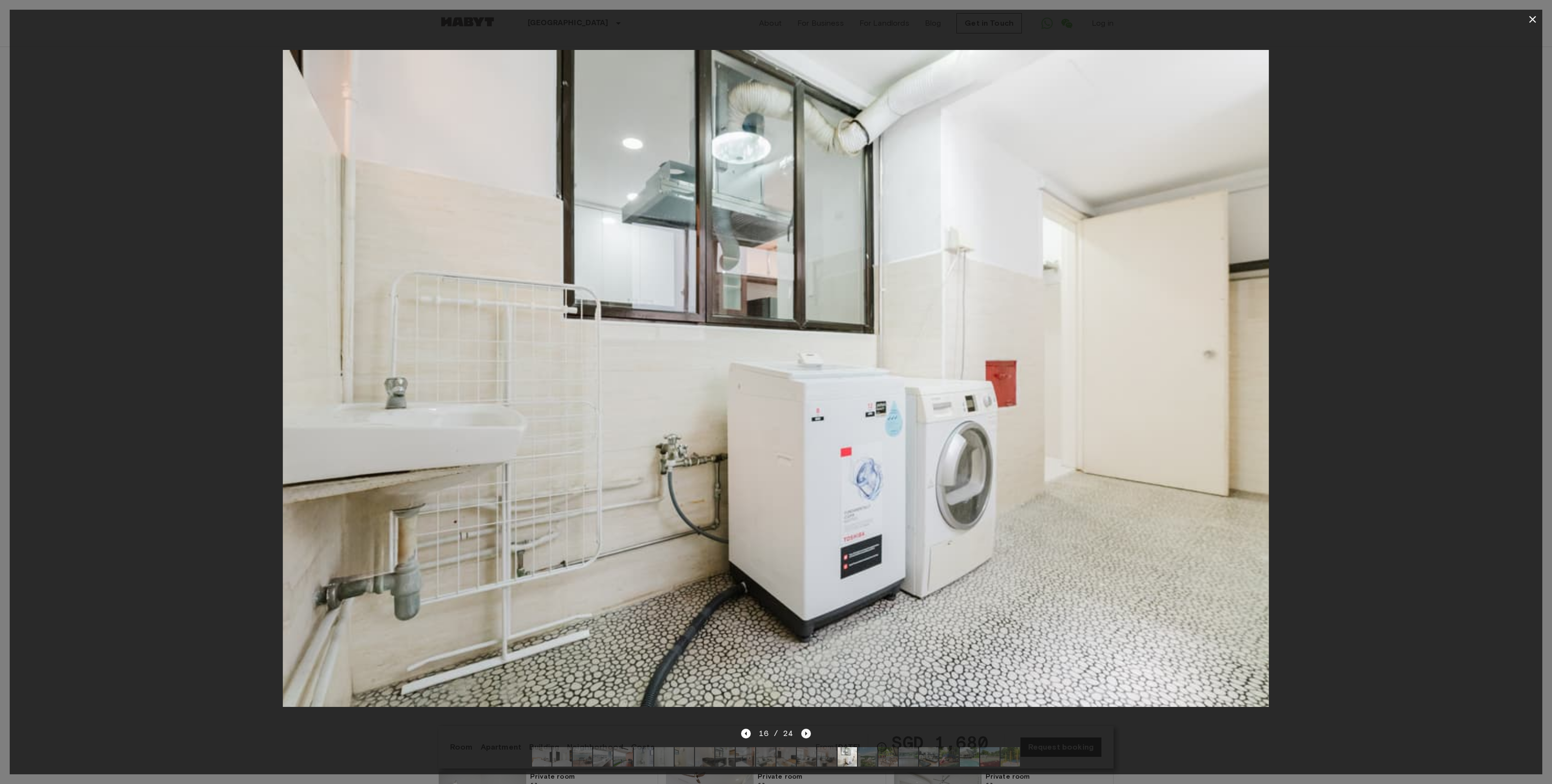
click at [807, 732] on icon "Next image" at bounding box center [806, 733] width 10 height 10
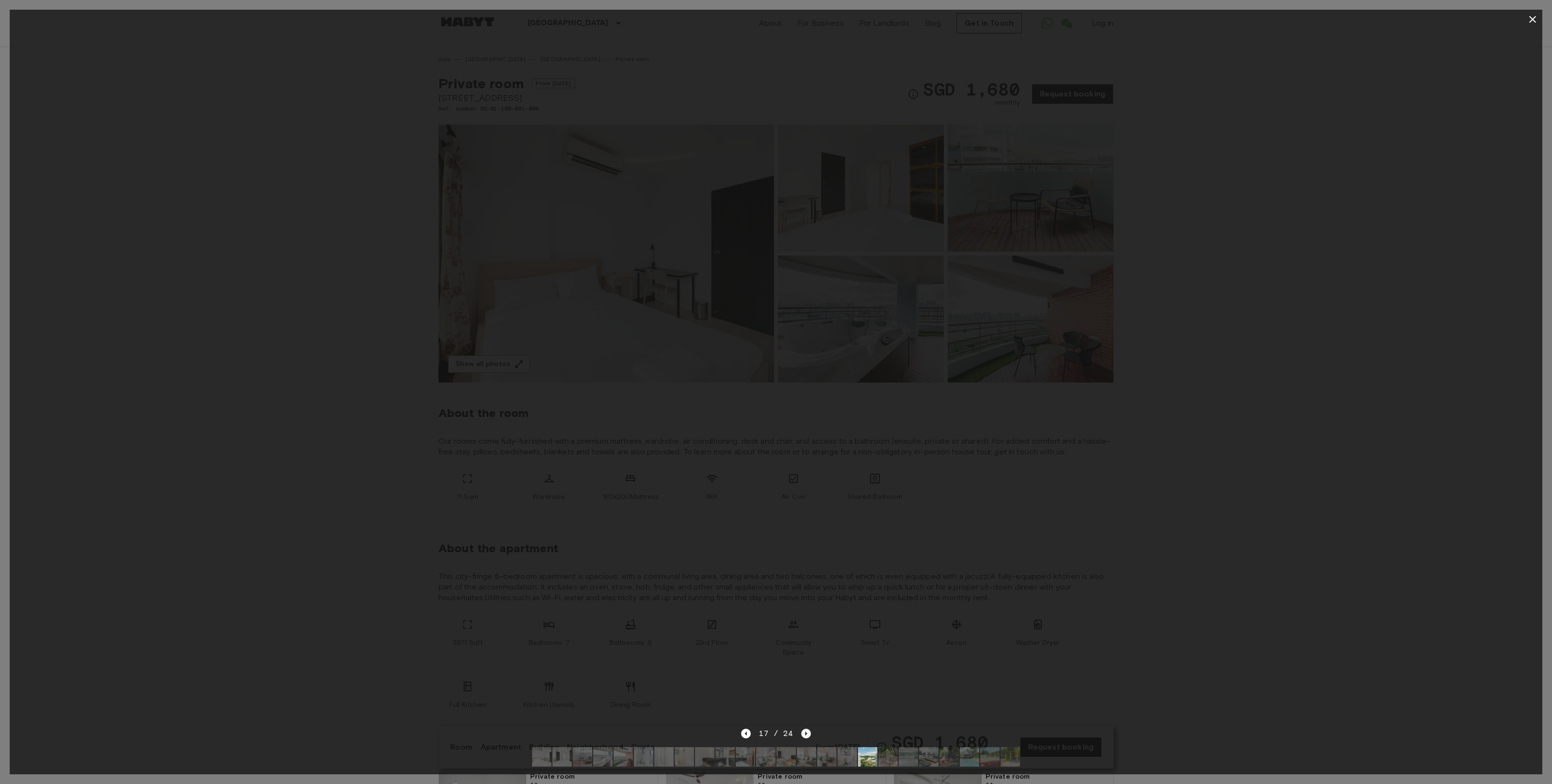
click at [807, 732] on icon "Next image" at bounding box center [806, 733] width 10 height 10
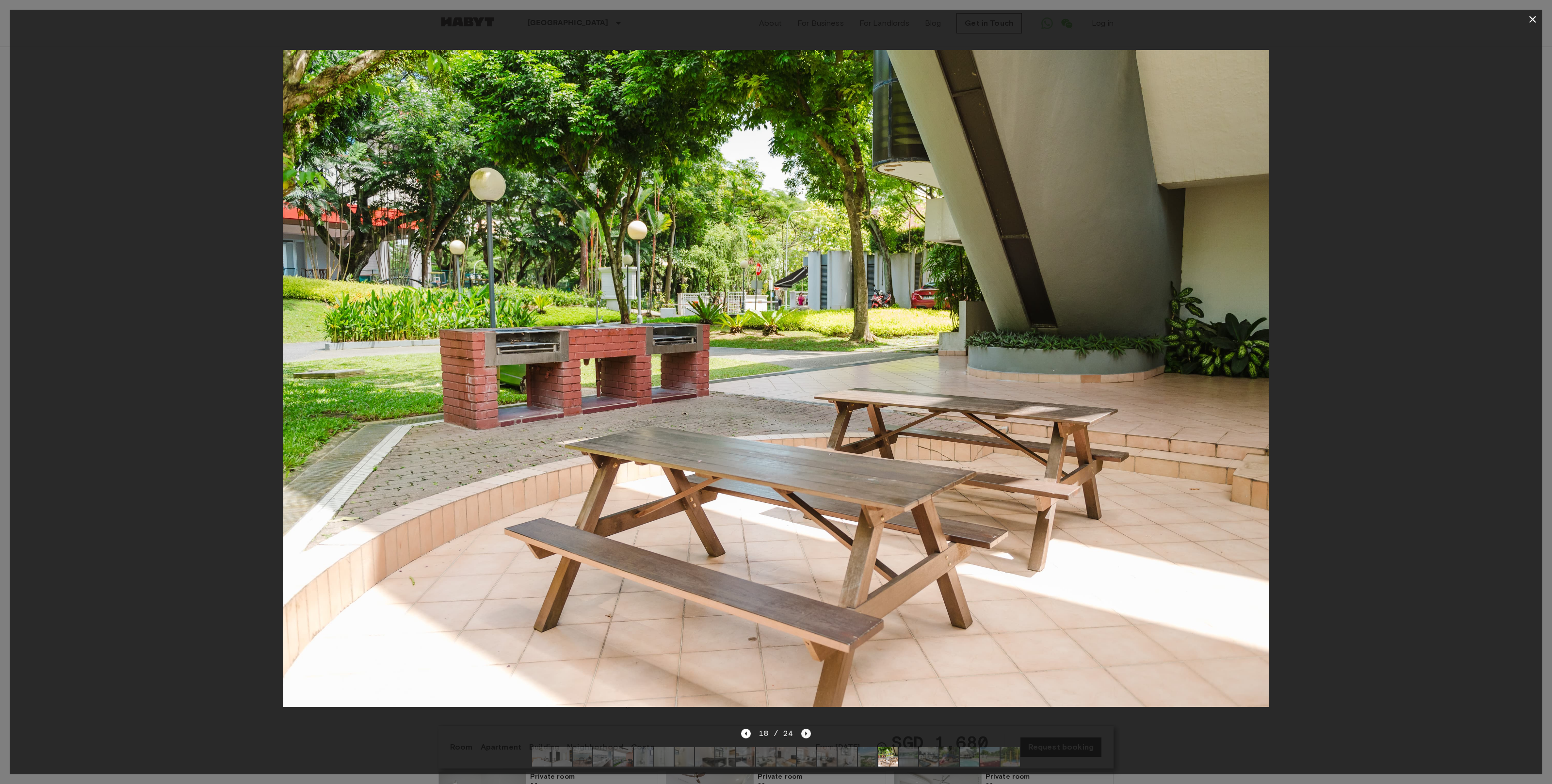
click at [807, 732] on icon "Next image" at bounding box center [806, 733] width 10 height 10
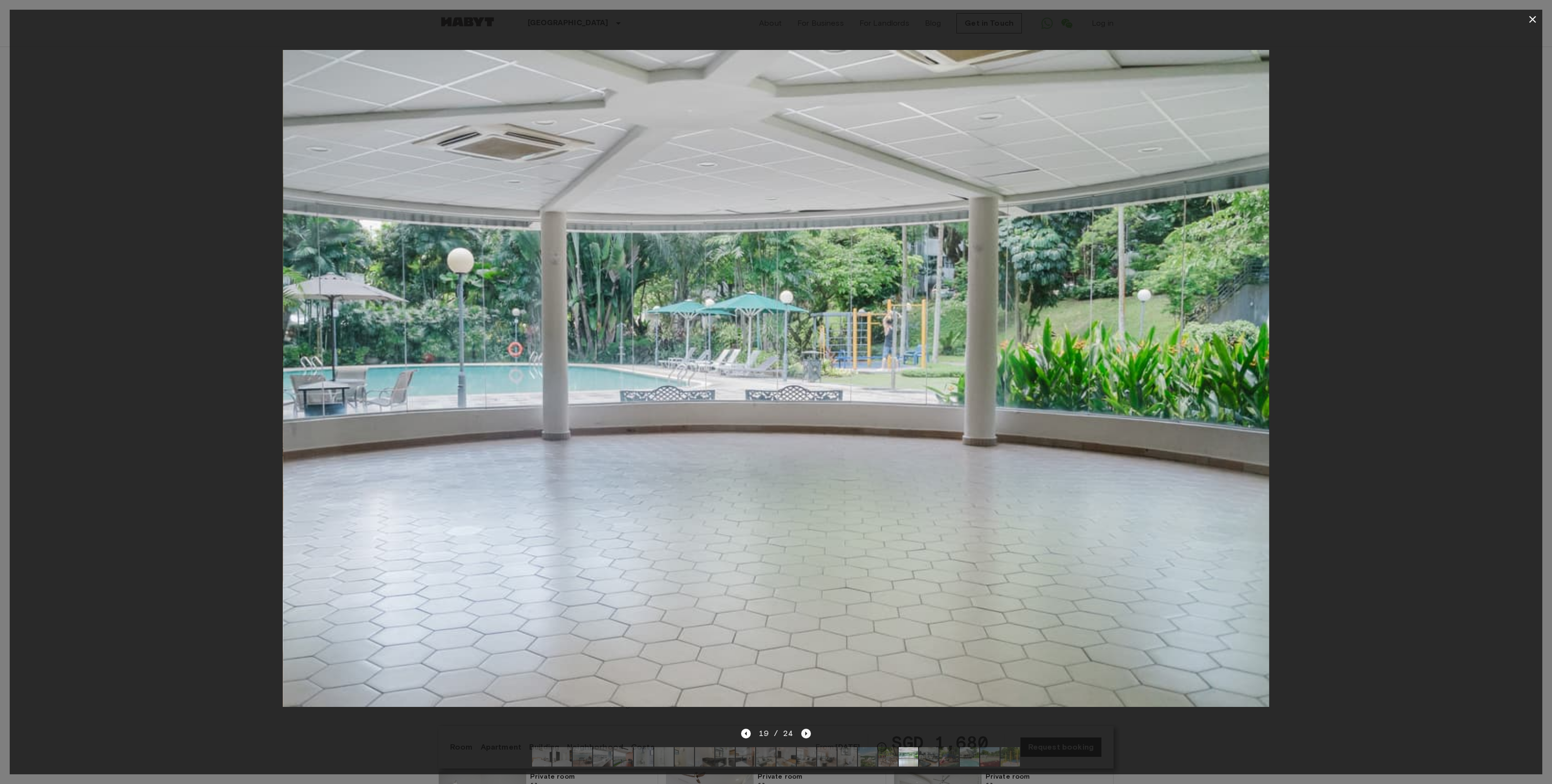
click at [807, 732] on icon "Next image" at bounding box center [806, 733] width 10 height 10
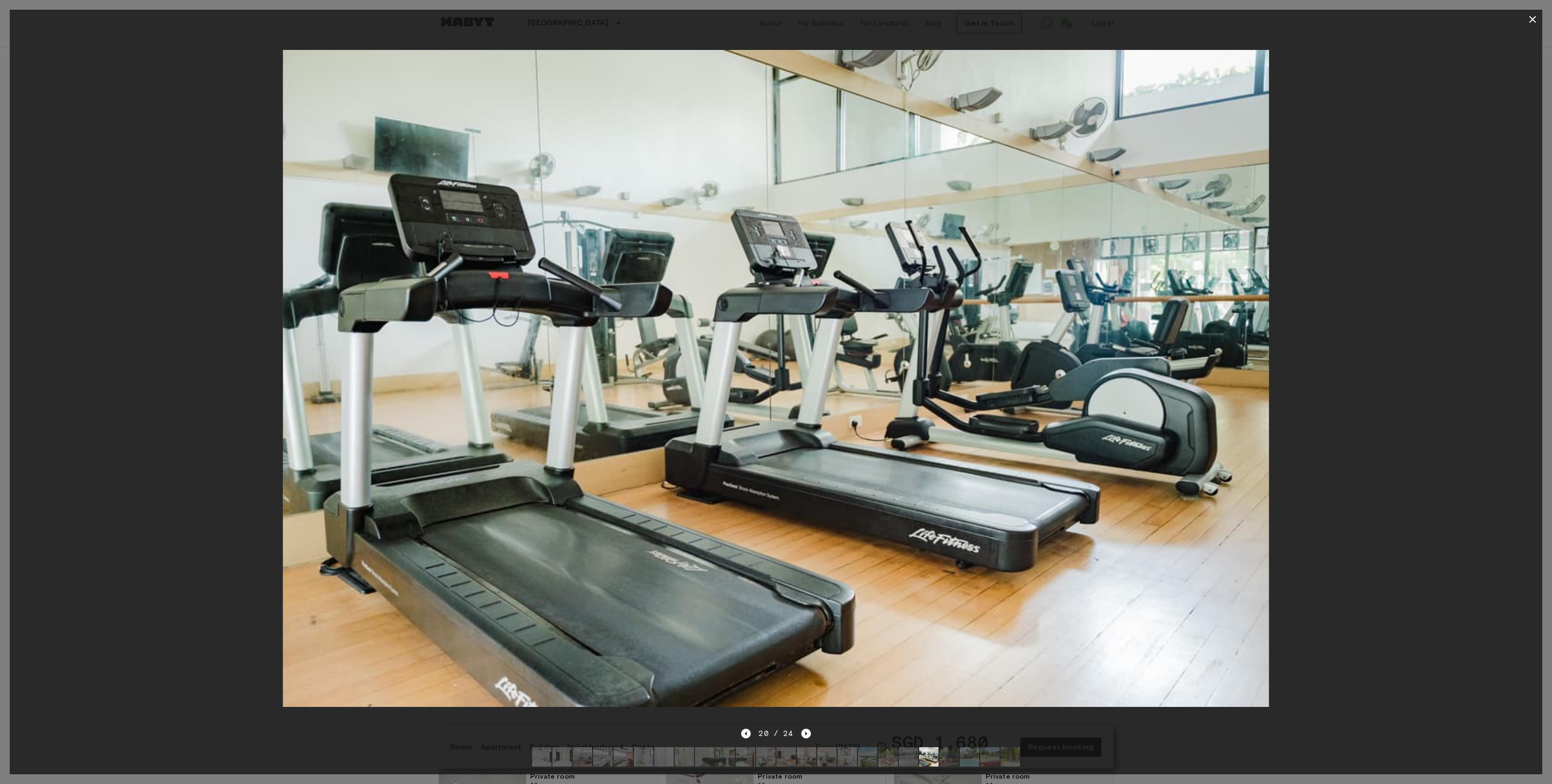
click at [1412, 498] on div at bounding box center [776, 378] width 1533 height 698
click at [1535, 16] on icon "button" at bounding box center [1532, 19] width 11 height 11
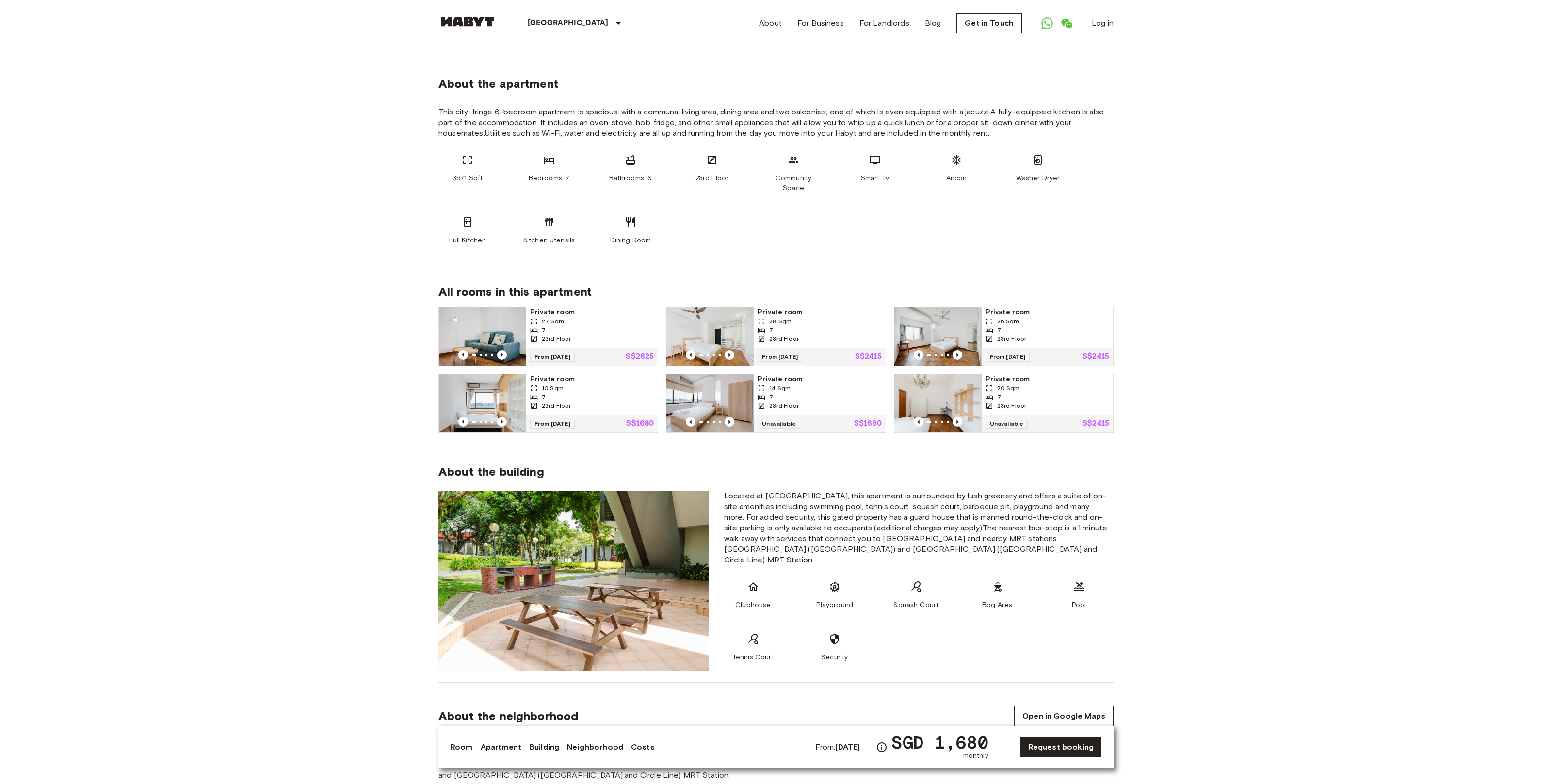
scroll to position [505, 0]
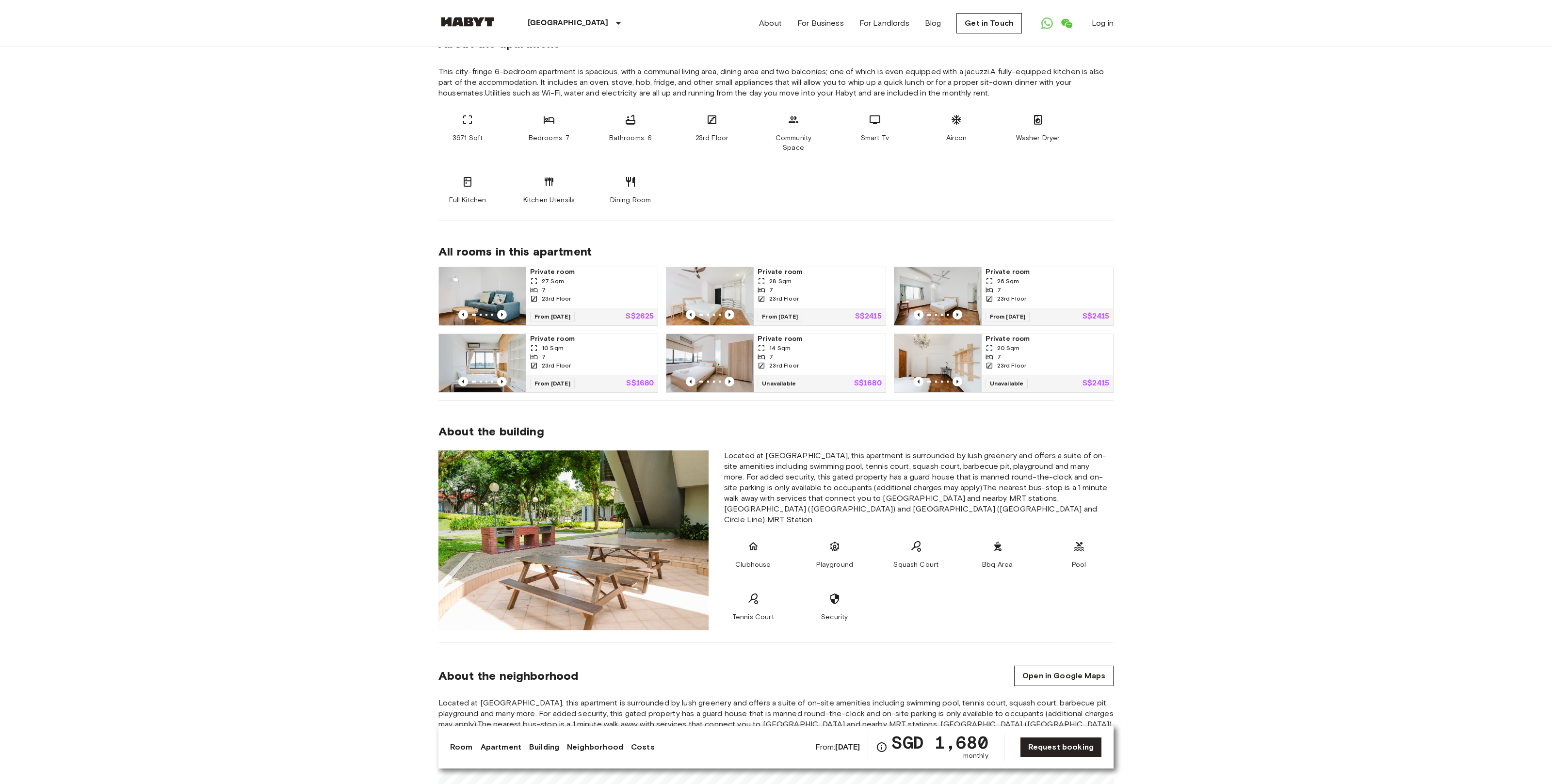
click at [609, 352] on div "7" at bounding box center [592, 356] width 124 height 8
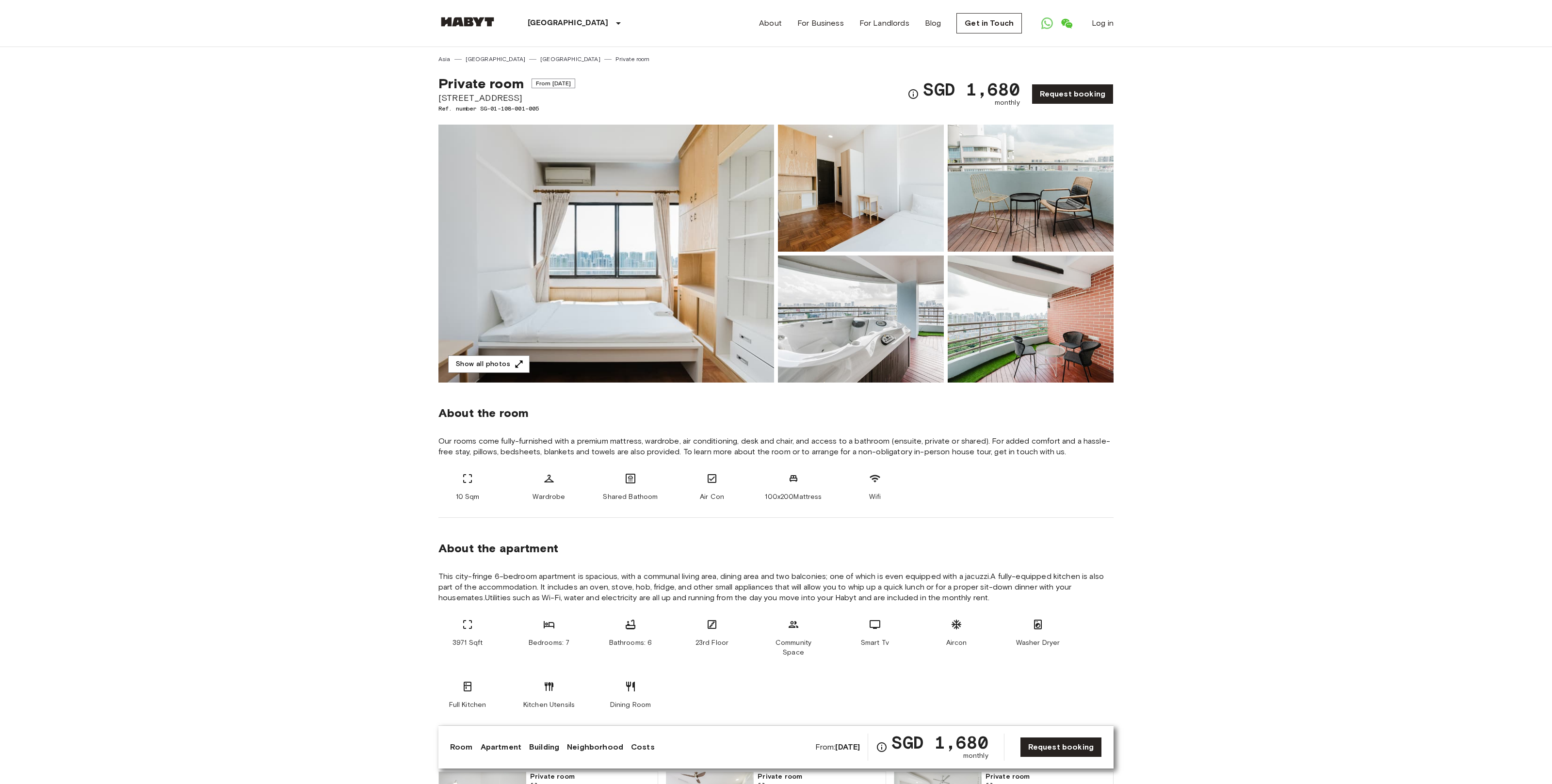
click at [609, 344] on img at bounding box center [606, 254] width 336 height 258
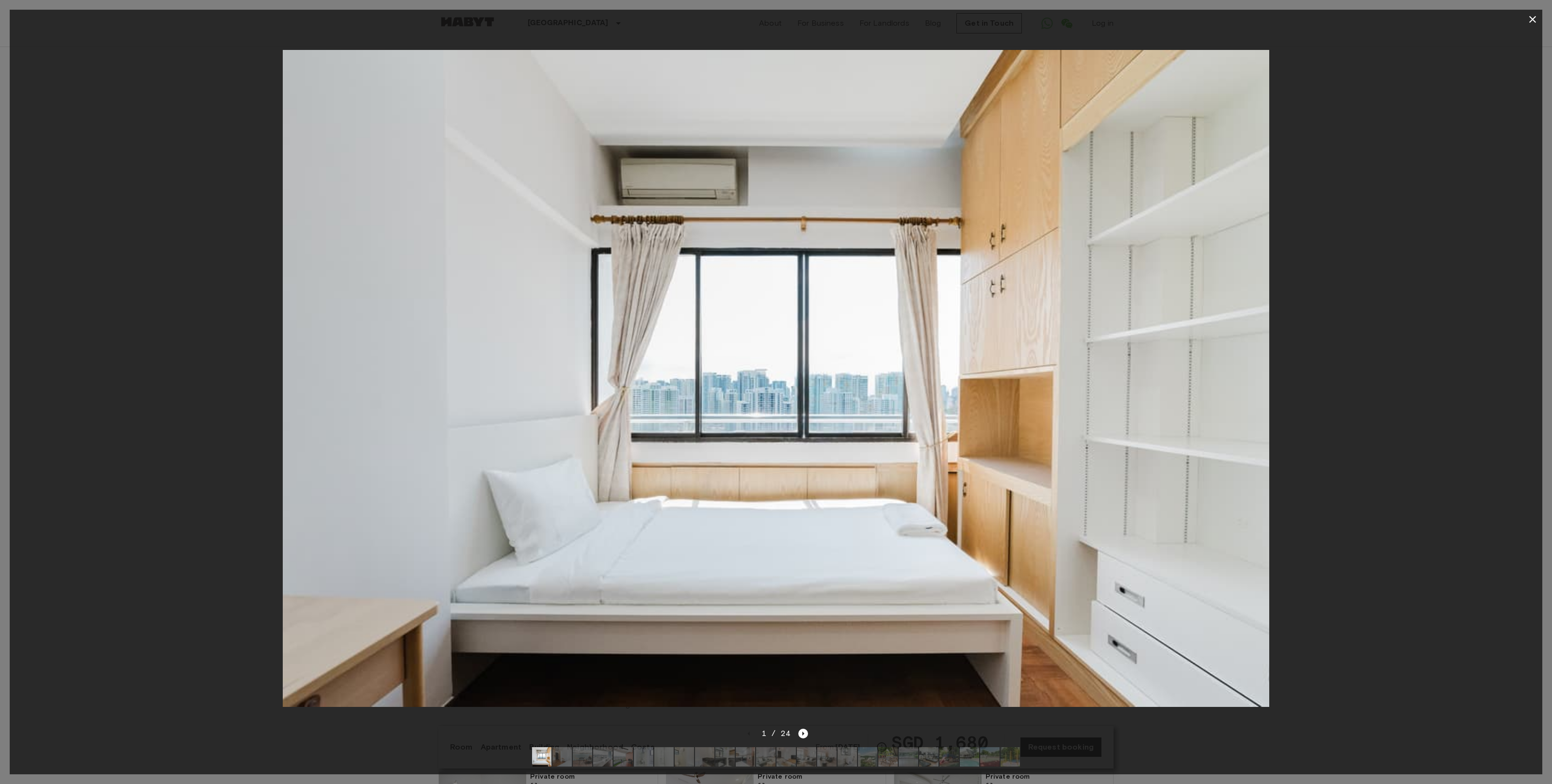
click at [1530, 21] on icon "button" at bounding box center [1532, 19] width 11 height 11
